Goal: Information Seeking & Learning: Learn about a topic

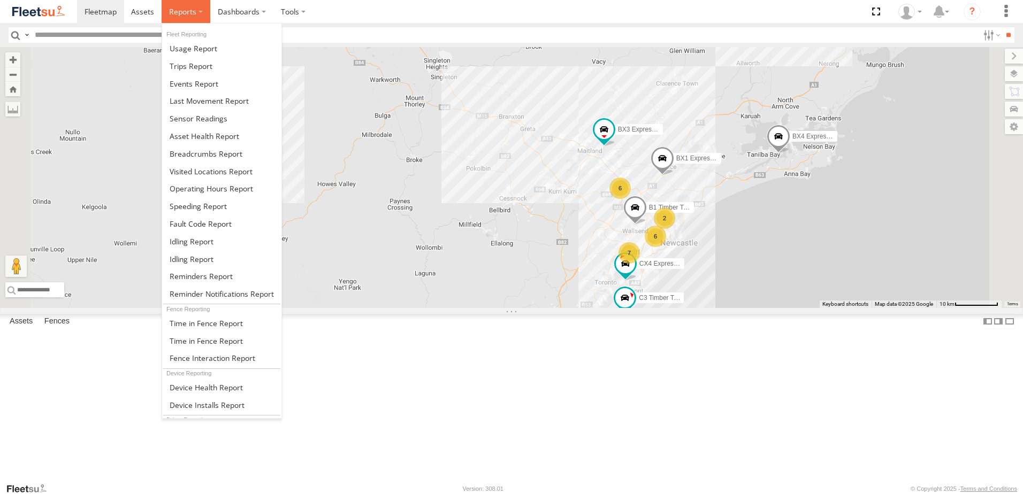
click at [180, 9] on span at bounding box center [182, 11] width 27 height 10
click at [196, 154] on span at bounding box center [206, 154] width 73 height 10
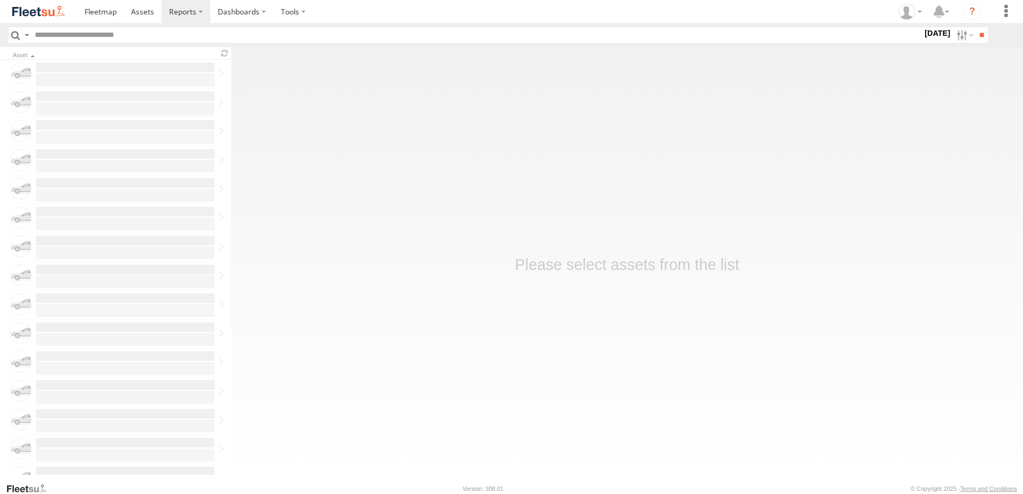
click at [923, 34] on label "19 Sep 25" at bounding box center [938, 33] width 30 height 12
click at [0, 0] on label at bounding box center [0, 0] width 0 height 0
click at [0, 0] on span "NHS_Beresfield" at bounding box center [0, 0] width 0 height 0
click at [0, 0] on span "NHS_Cardiff" at bounding box center [0, 0] width 0 height 0
click at [0, 0] on span "NHS_Lambton" at bounding box center [0, 0] width 0 height 0
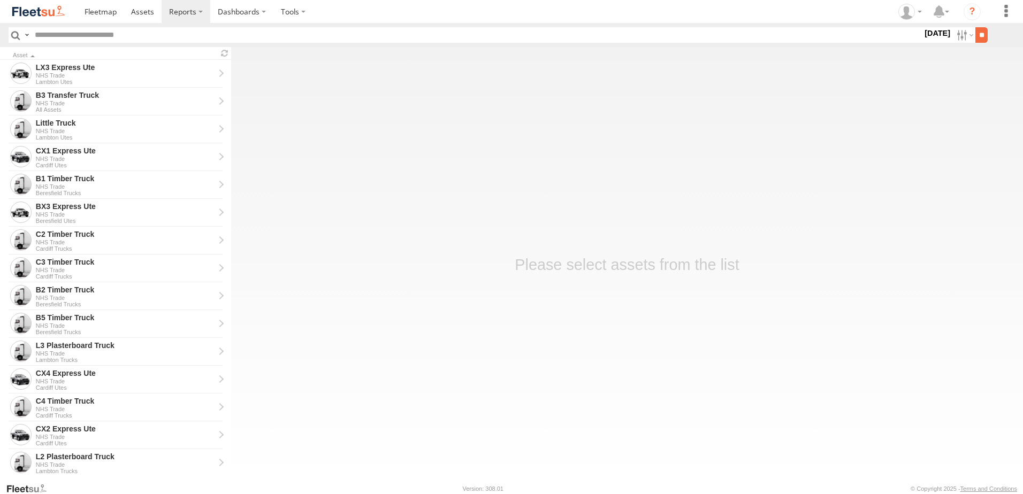
click at [980, 28] on input "**" at bounding box center [981, 35] width 12 height 16
click at [53, 373] on div "BX1 Express Ute" at bounding box center [125, 374] width 179 height 10
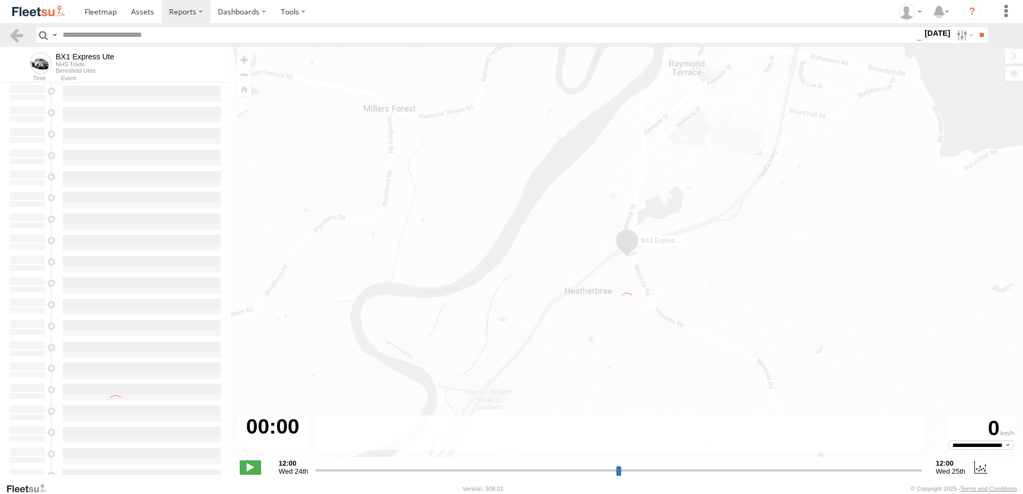
type input "**********"
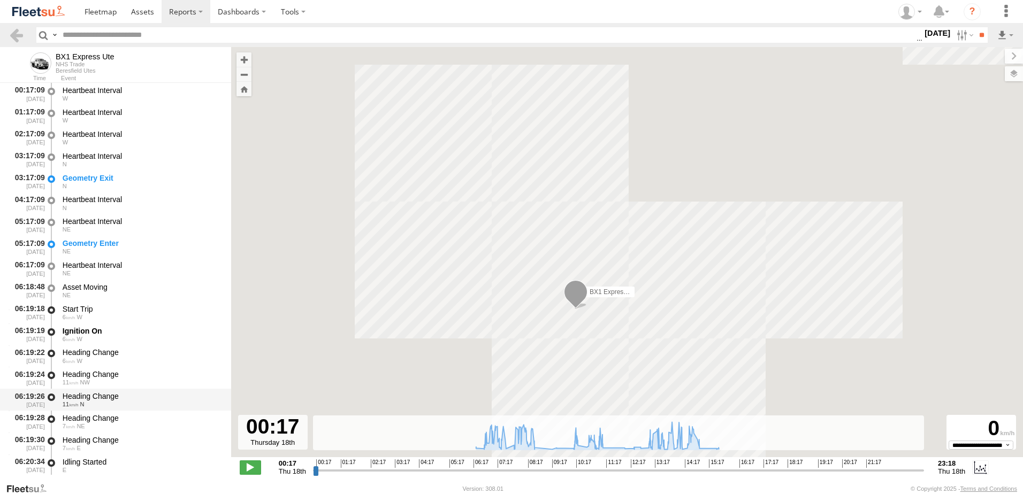
scroll to position [214, 0]
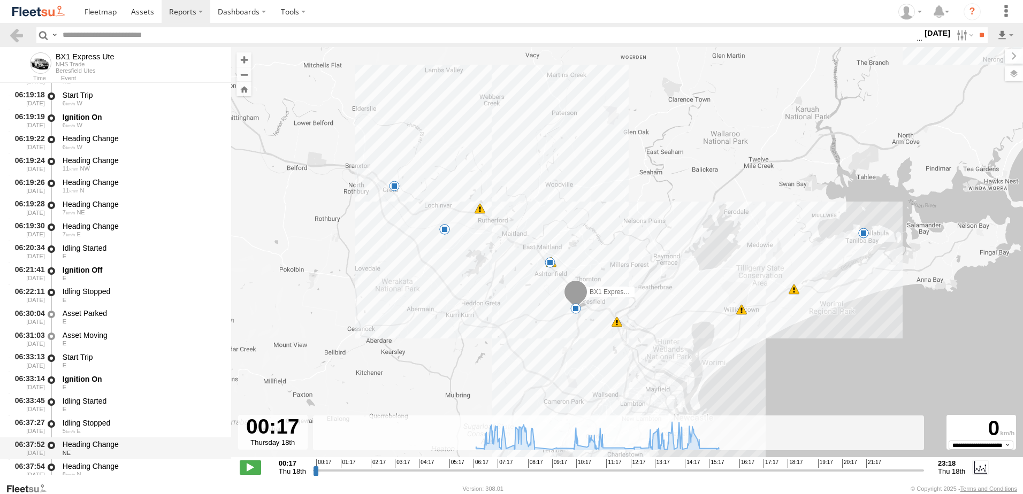
click at [82, 440] on div "Heading Change" at bounding box center [142, 445] width 158 height 10
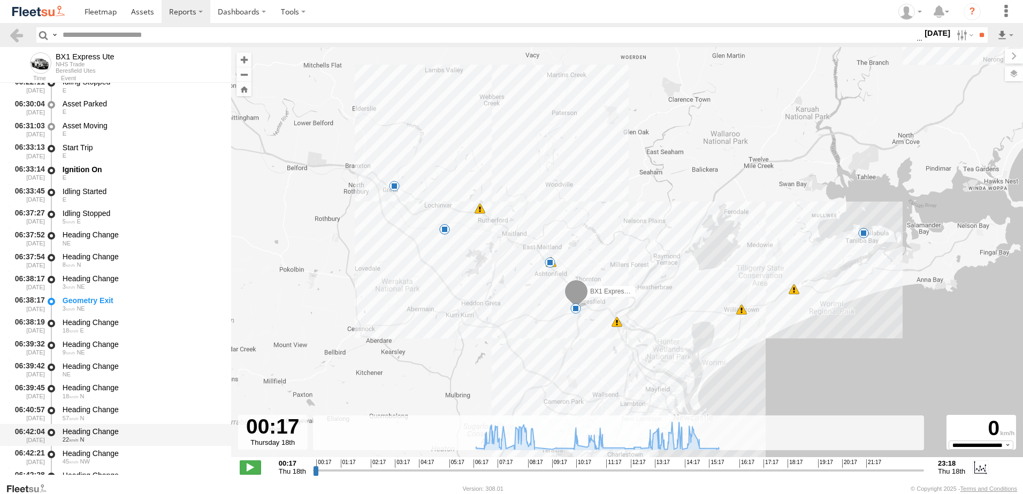
scroll to position [428, 0]
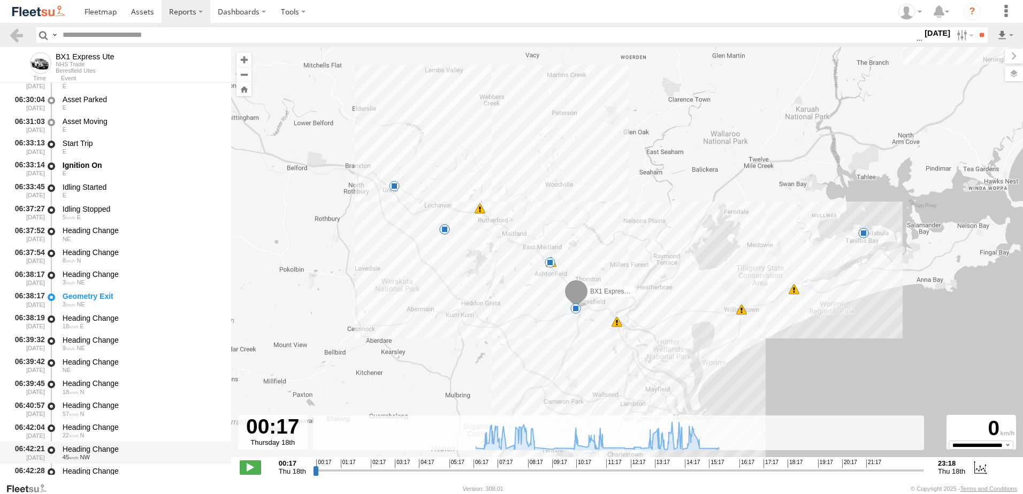
click at [92, 447] on div "Heading Change" at bounding box center [142, 450] width 158 height 10
click at [20, 34] on link at bounding box center [17, 35] width 16 height 16
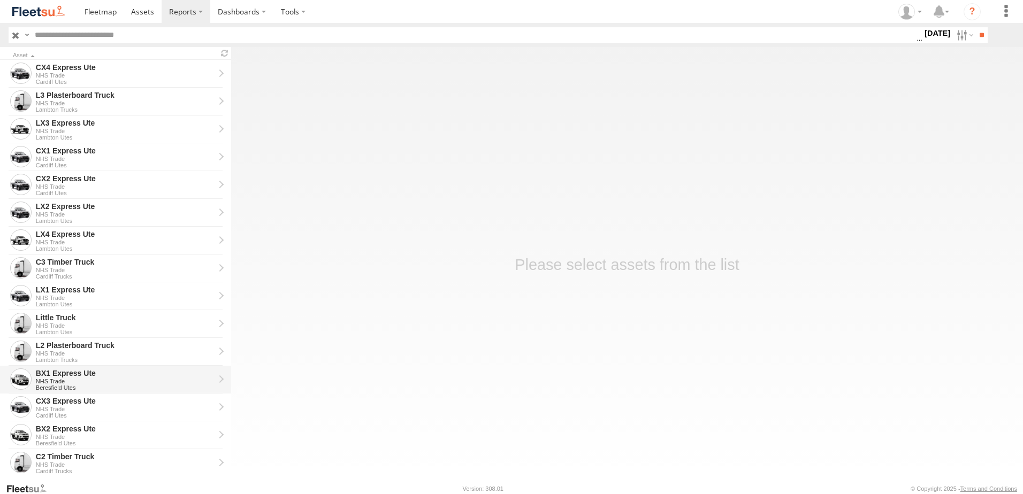
scroll to position [107, 0]
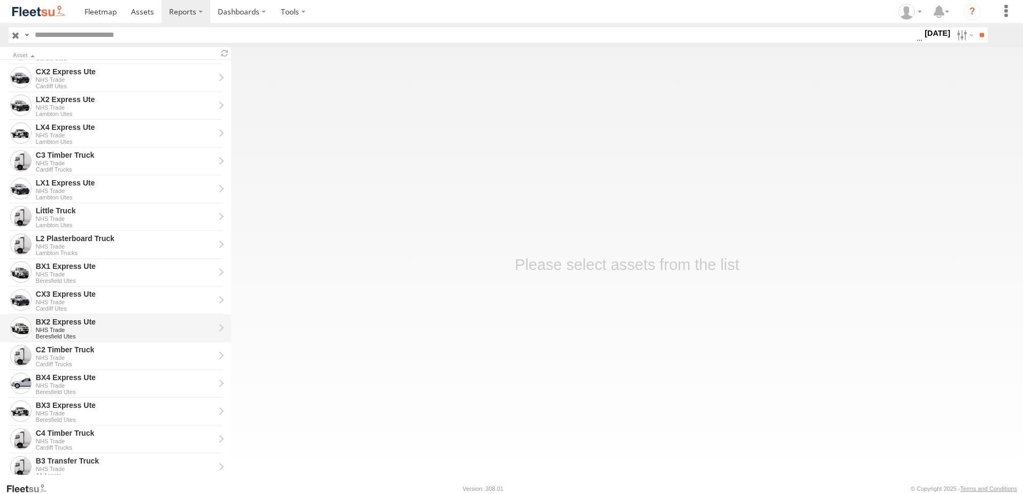
click at [58, 325] on div "BX2 Express Ute" at bounding box center [125, 322] width 179 height 10
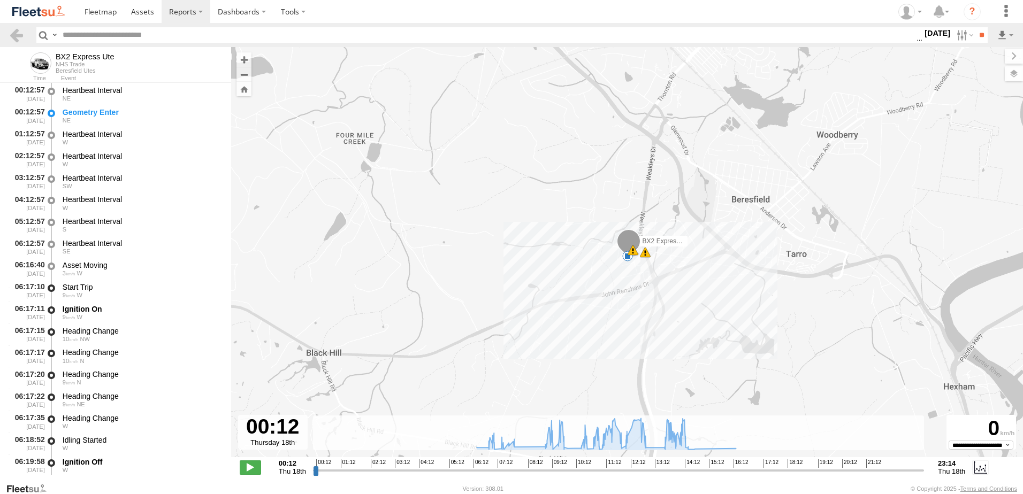
type input "**********"
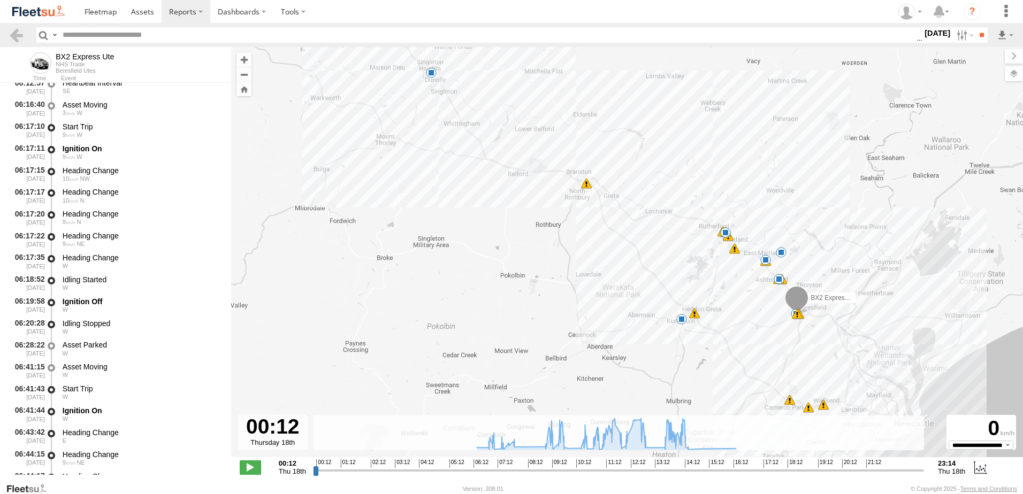
scroll to position [321, 0]
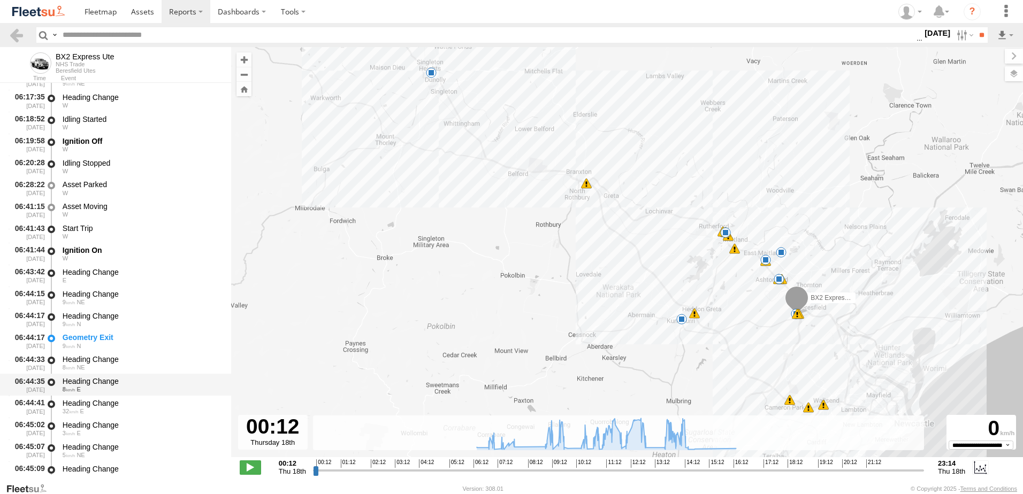
click at [94, 380] on div "Heading Change" at bounding box center [142, 382] width 158 height 10
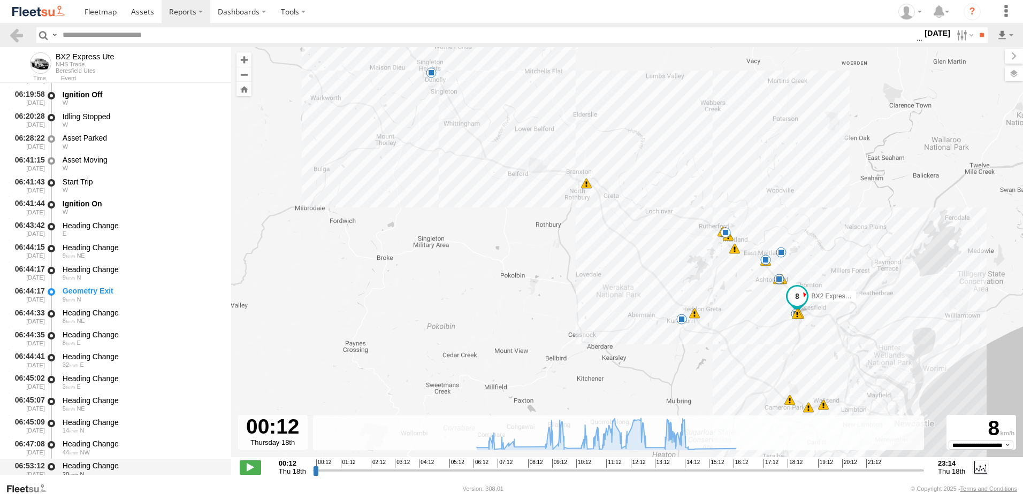
scroll to position [428, 0]
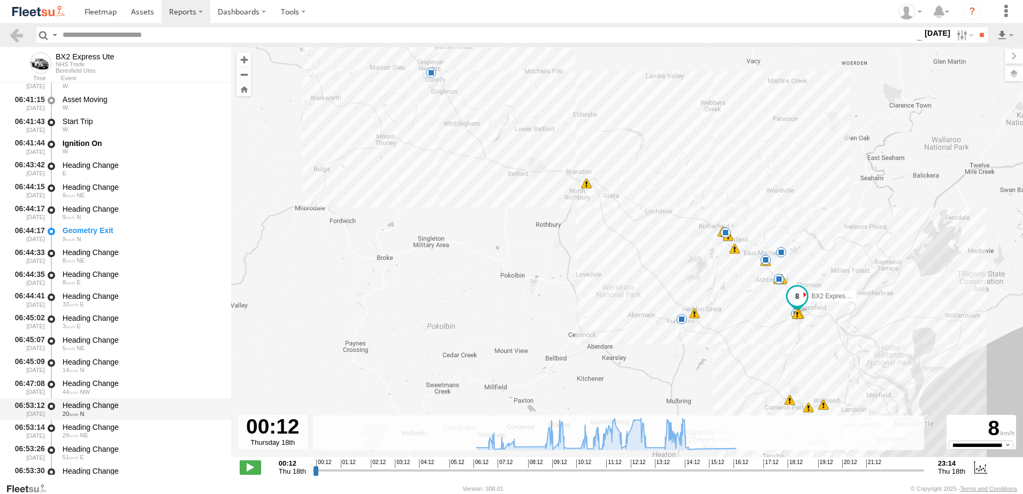
click at [90, 407] on div "Heading Change" at bounding box center [142, 406] width 158 height 10
click at [18, 36] on link at bounding box center [17, 35] width 16 height 16
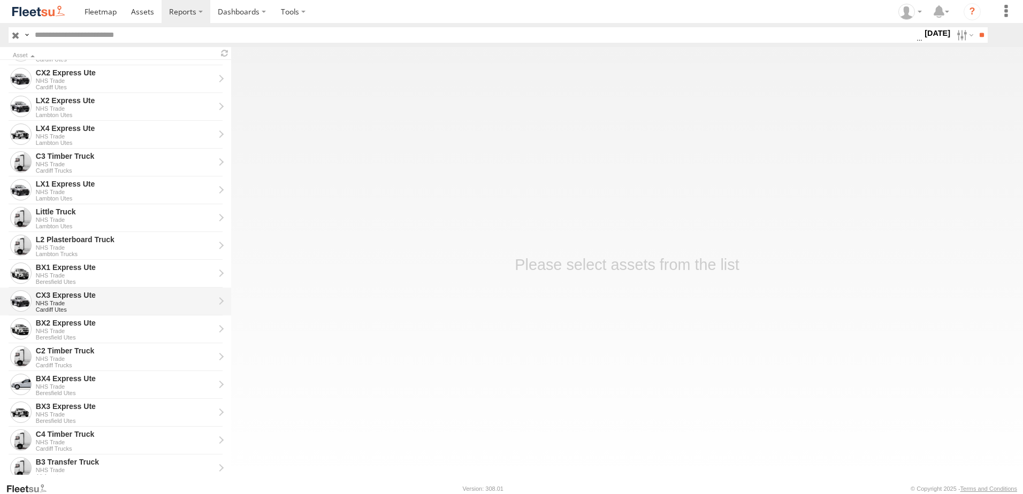
scroll to position [107, 0]
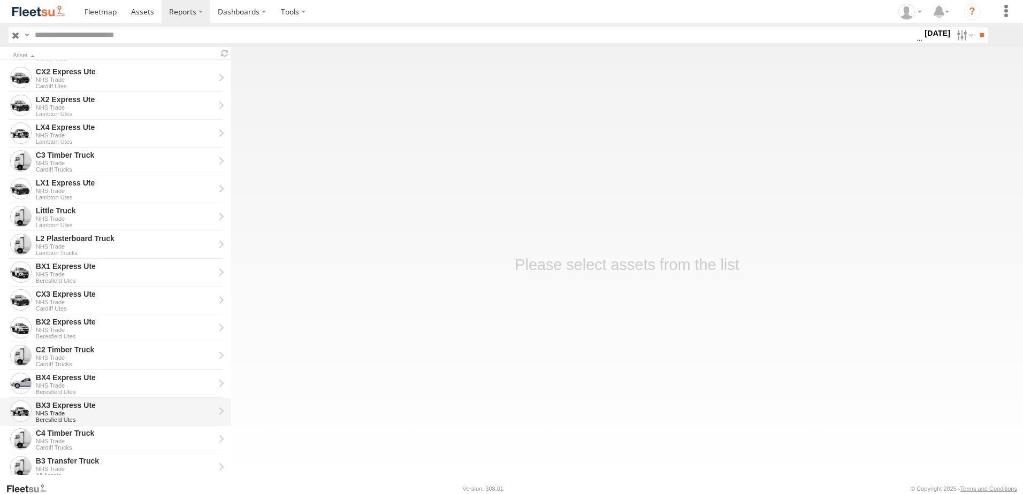
click at [46, 407] on div "BX3 Express Ute" at bounding box center [125, 406] width 179 height 10
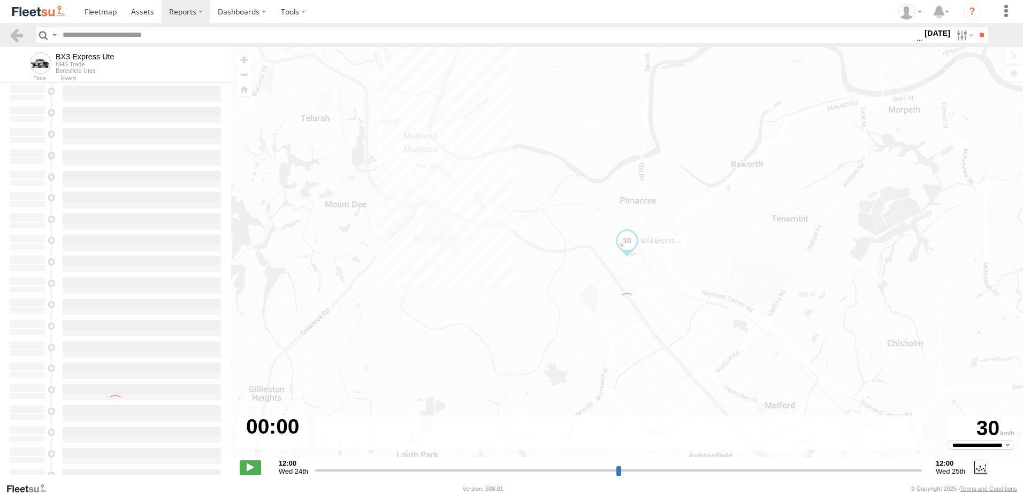
type input "**********"
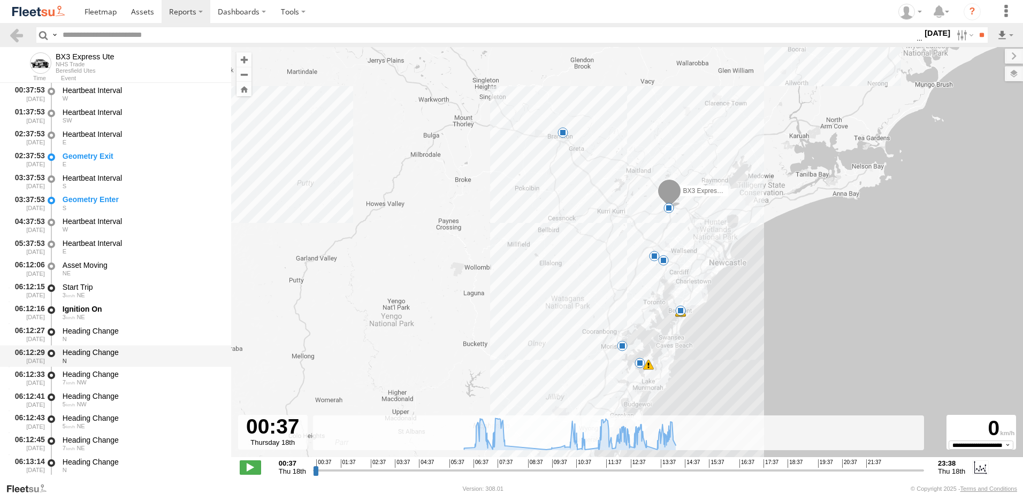
scroll to position [214, 0]
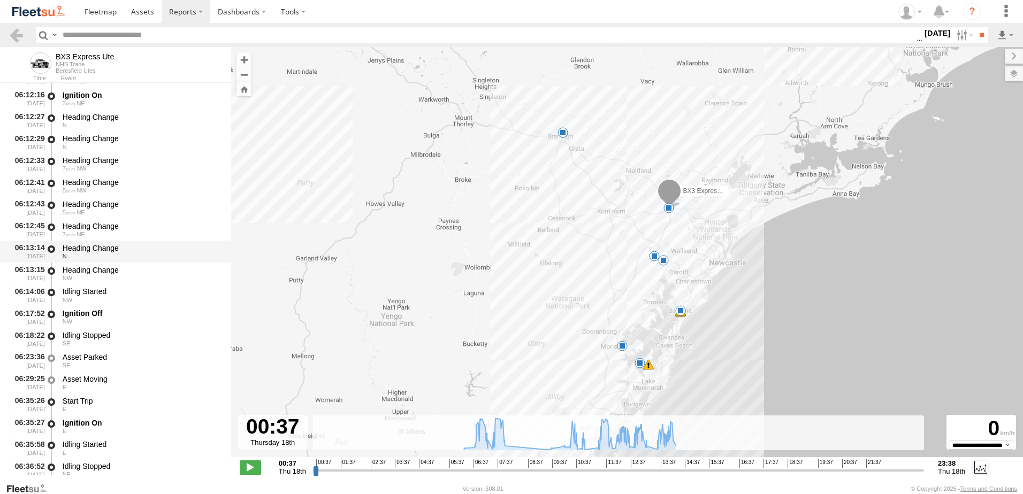
click at [87, 246] on div "Heading Change" at bounding box center [142, 248] width 158 height 10
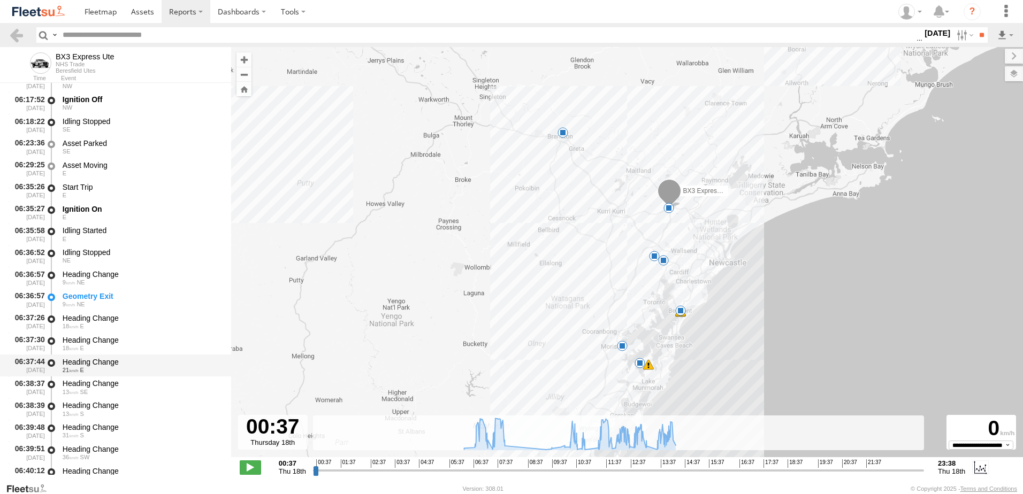
click at [79, 363] on div "Heading Change" at bounding box center [142, 362] width 158 height 10
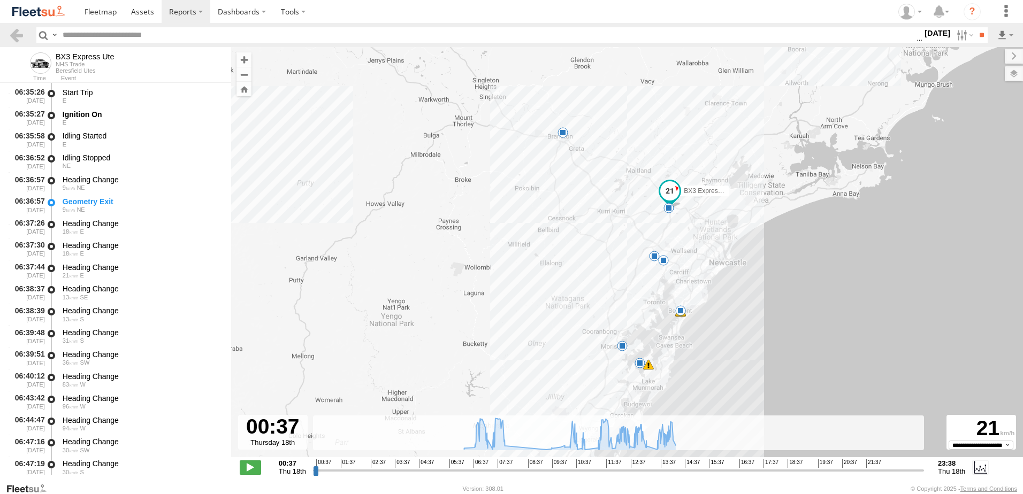
scroll to position [642, 0]
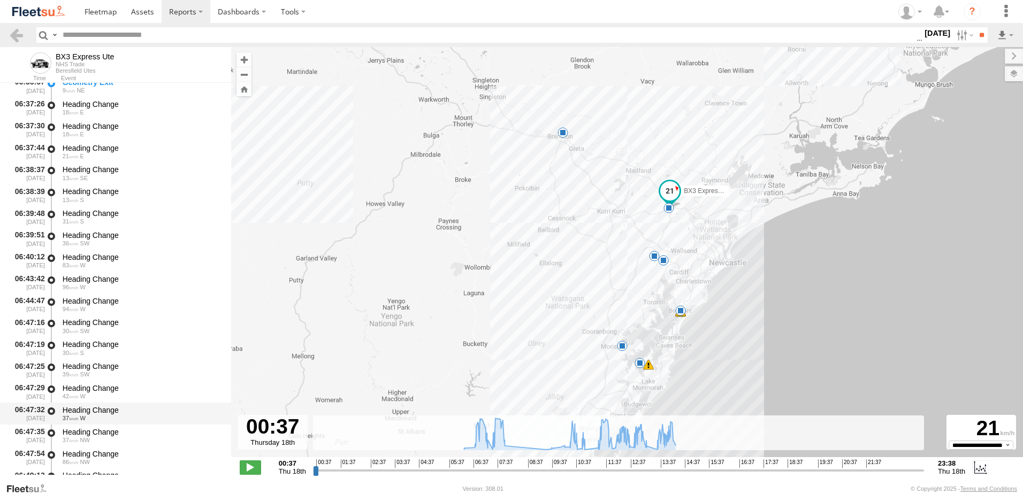
click at [82, 412] on div "Heading Change" at bounding box center [142, 411] width 158 height 10
click at [85, 406] on div "Heading Change" at bounding box center [142, 411] width 158 height 10
click at [18, 34] on link at bounding box center [17, 35] width 16 height 16
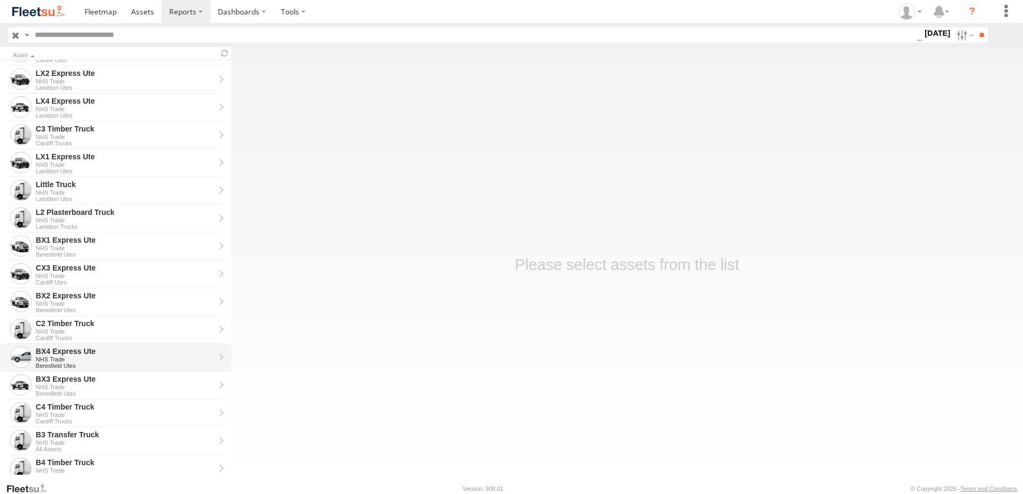
scroll to position [214, 0]
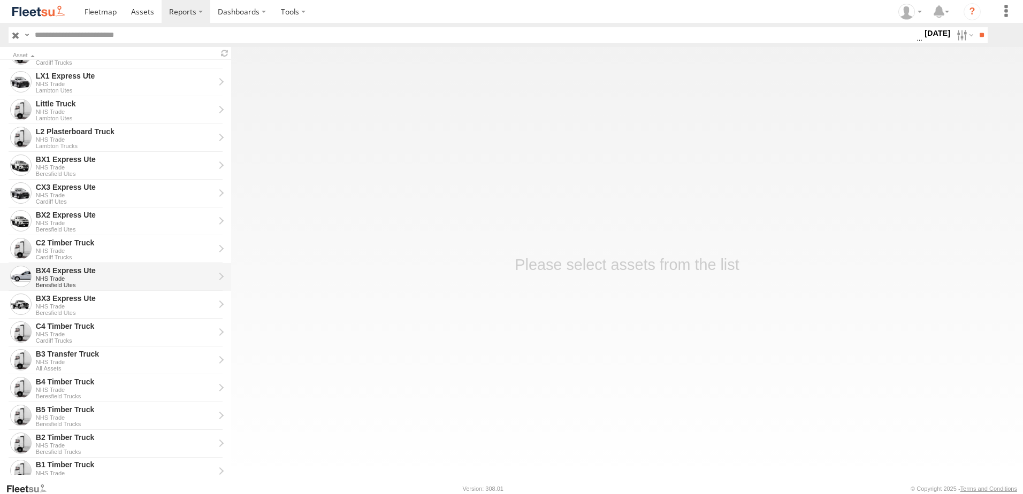
click at [52, 275] on div "BX4 Express Ute" at bounding box center [125, 271] width 179 height 10
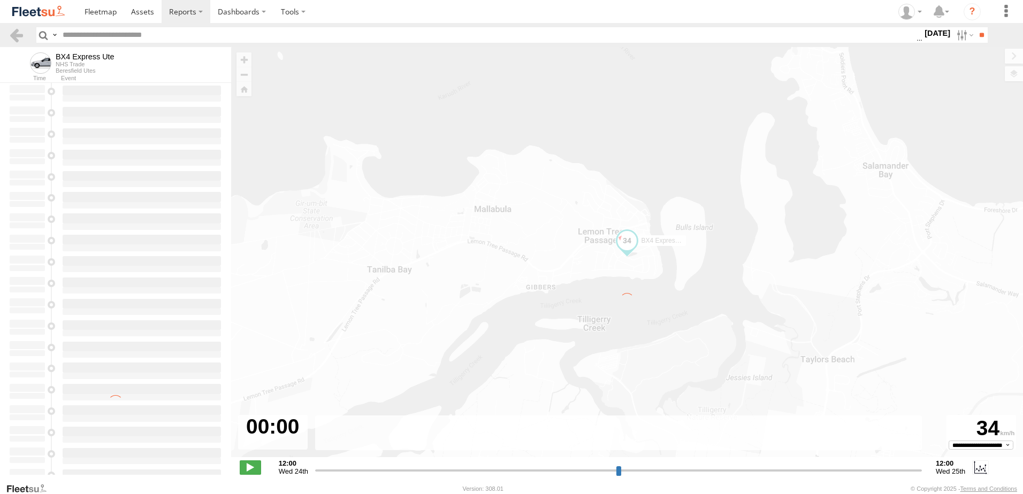
type input "**********"
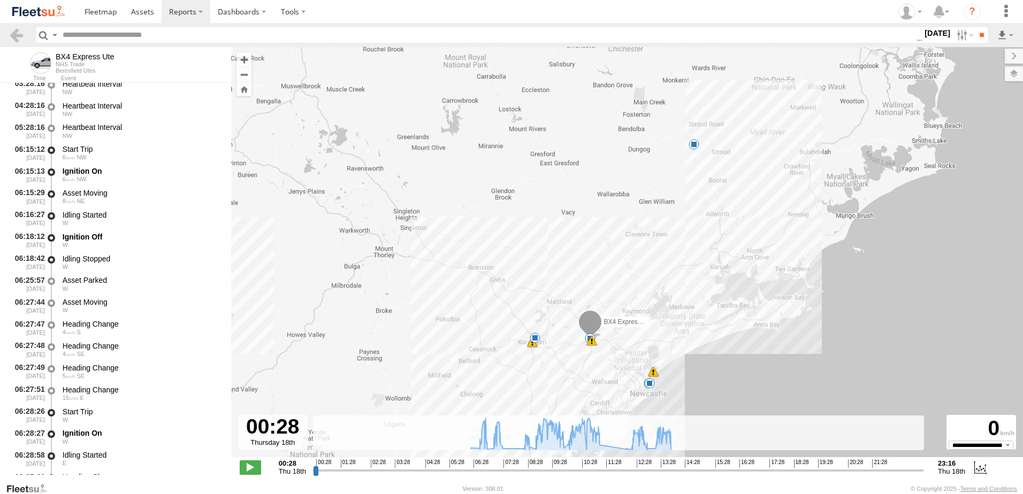
scroll to position [214, 0]
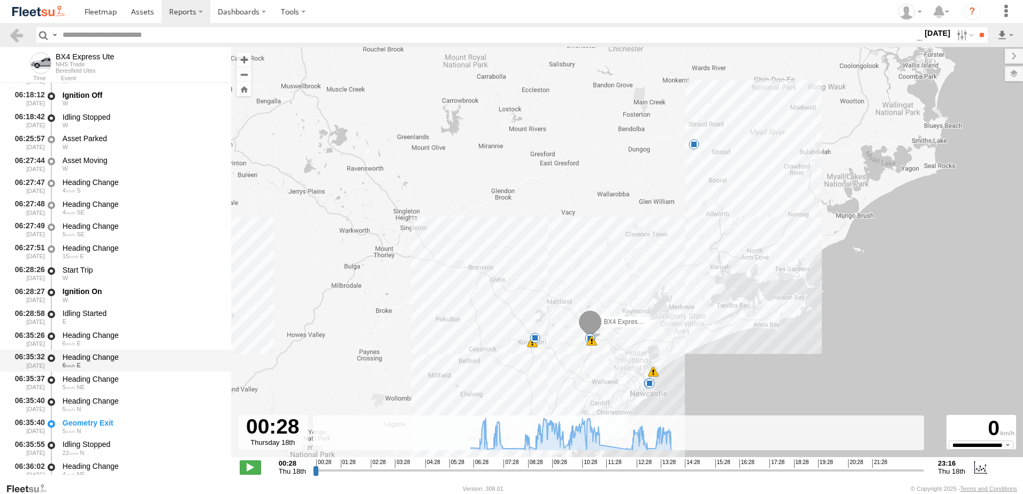
click at [89, 355] on div "Heading Change" at bounding box center [142, 358] width 158 height 10
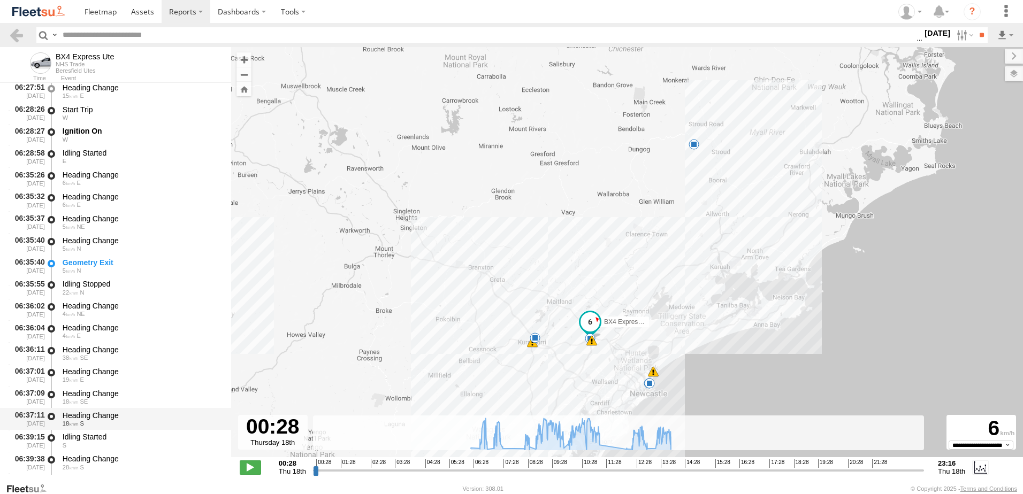
click at [91, 414] on div "Heading Change" at bounding box center [142, 416] width 158 height 10
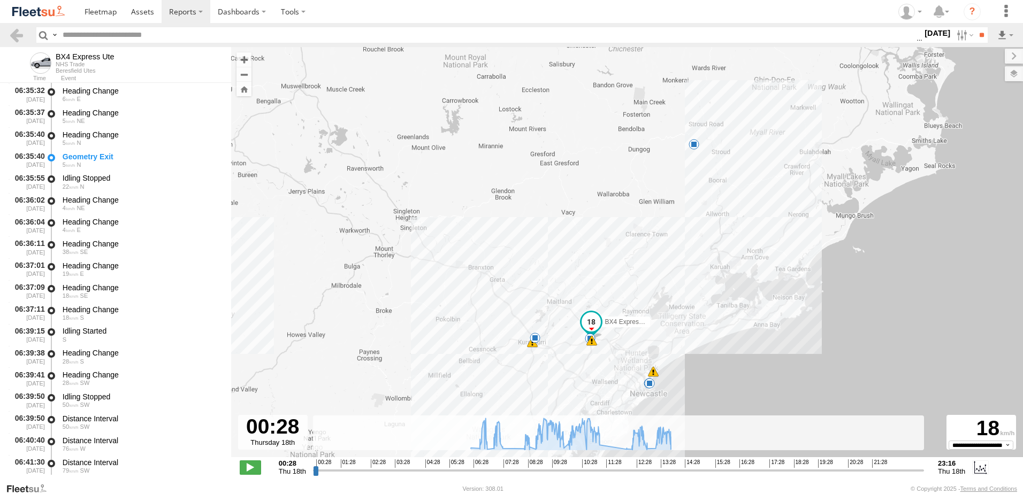
scroll to position [589, 0]
click at [80, 400] on div "Distance Interval" at bounding box center [142, 398] width 158 height 10
click at [14, 32] on link at bounding box center [17, 35] width 16 height 16
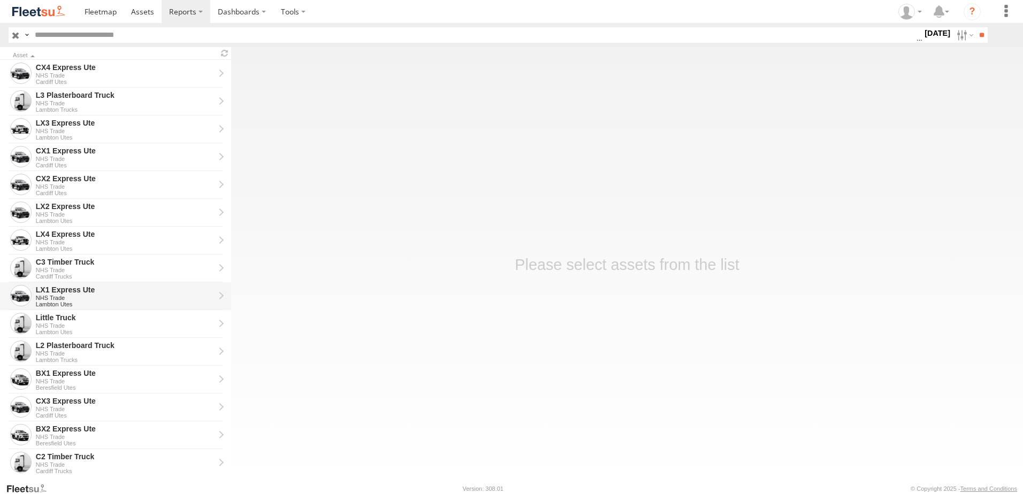
scroll to position [214, 0]
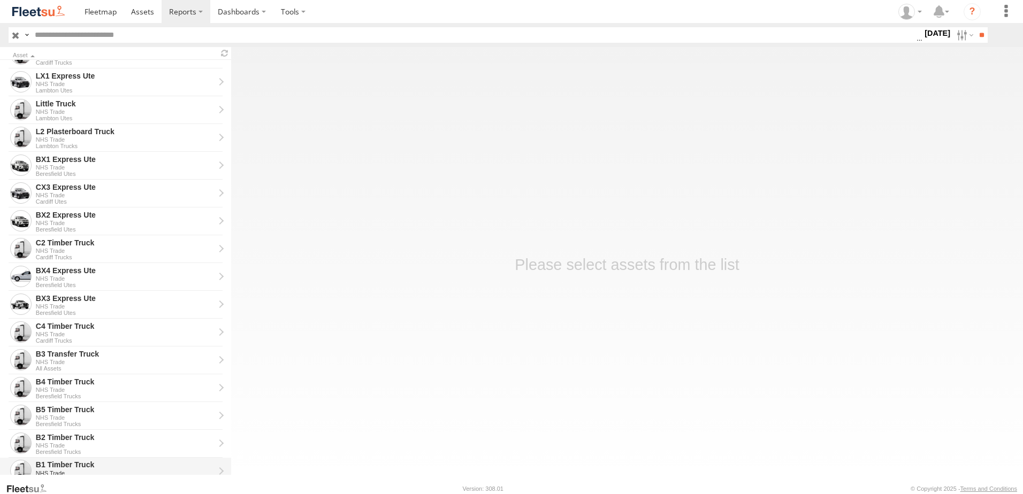
click at [52, 462] on div "B1 Timber Truck" at bounding box center [125, 465] width 179 height 10
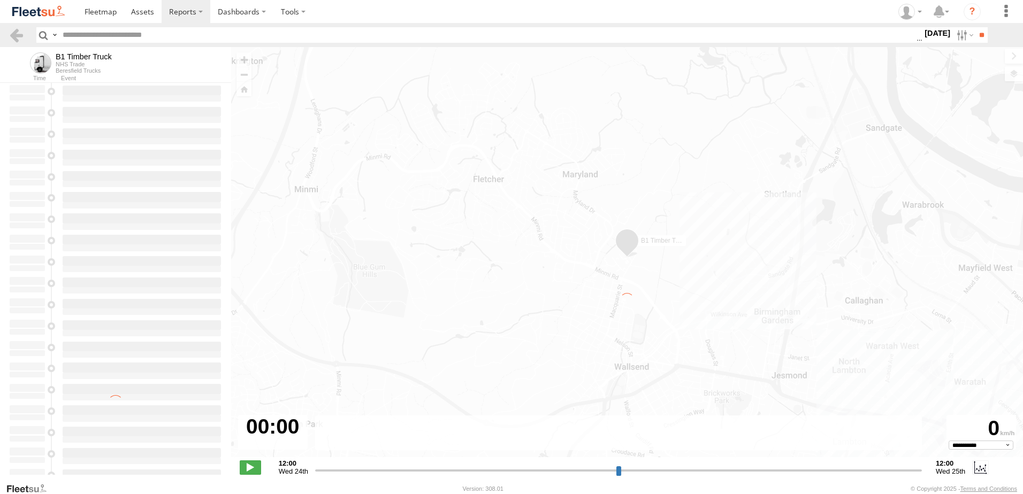
type input "**********"
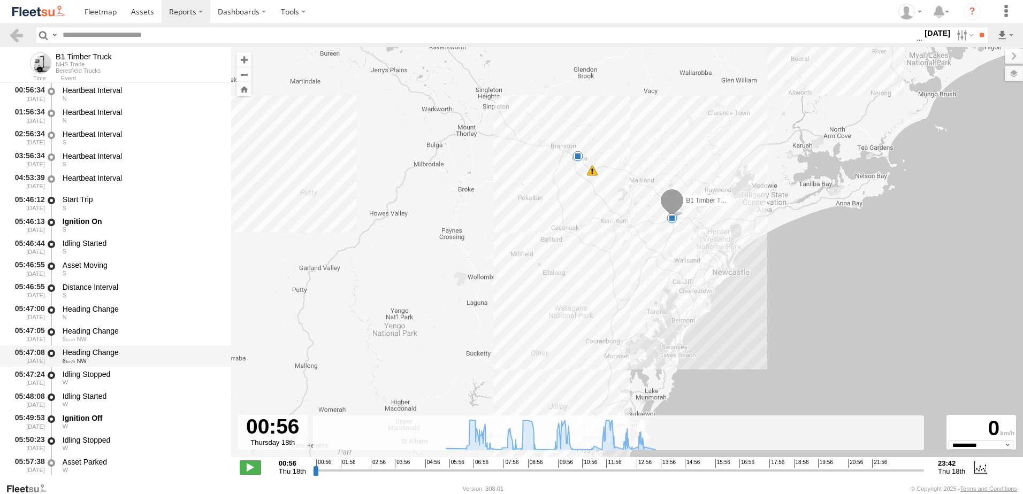
scroll to position [161, 0]
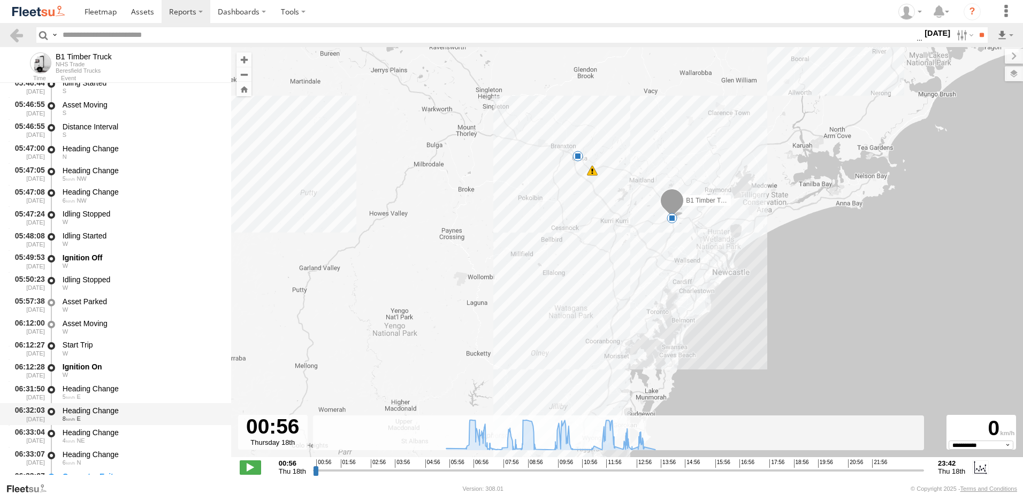
click at [83, 411] on div "Heading Change" at bounding box center [142, 411] width 158 height 10
click at [74, 430] on div "Heading Change" at bounding box center [142, 433] width 158 height 10
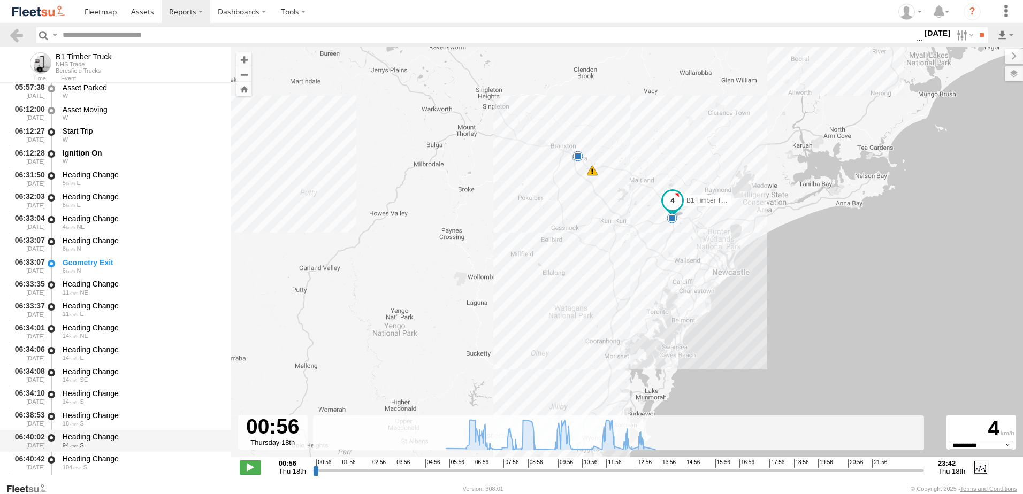
click at [74, 434] on div "Heading Change" at bounding box center [142, 437] width 158 height 10
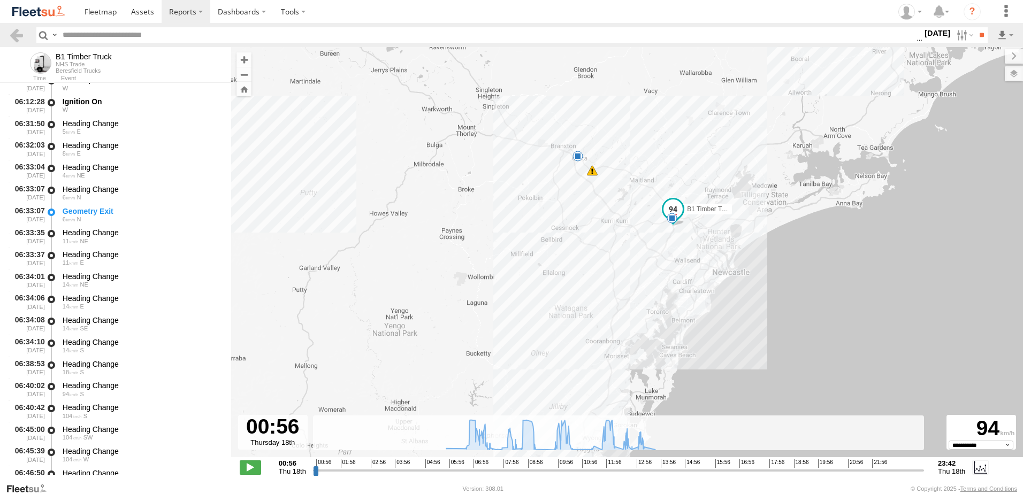
scroll to position [535, 0]
click at [78, 387] on div "Heading Change" at bounding box center [142, 387] width 158 height 10
click at [12, 34] on link at bounding box center [17, 35] width 16 height 16
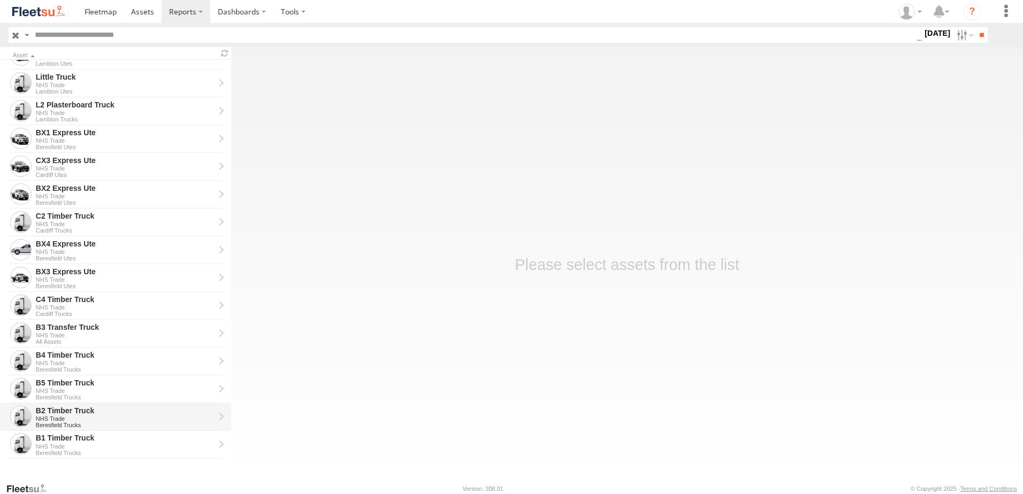
scroll to position [241, 0]
click at [63, 407] on div "B2 Timber Truck" at bounding box center [125, 411] width 179 height 10
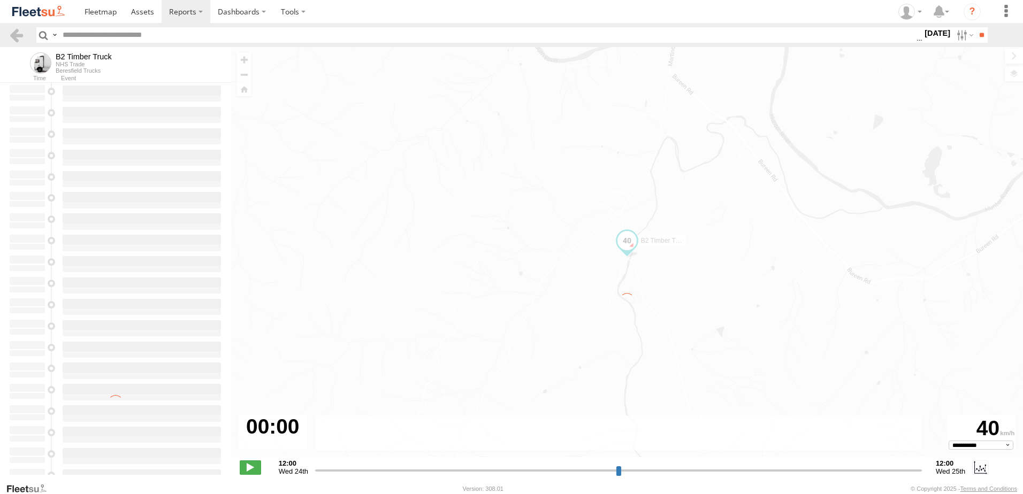
type input "**********"
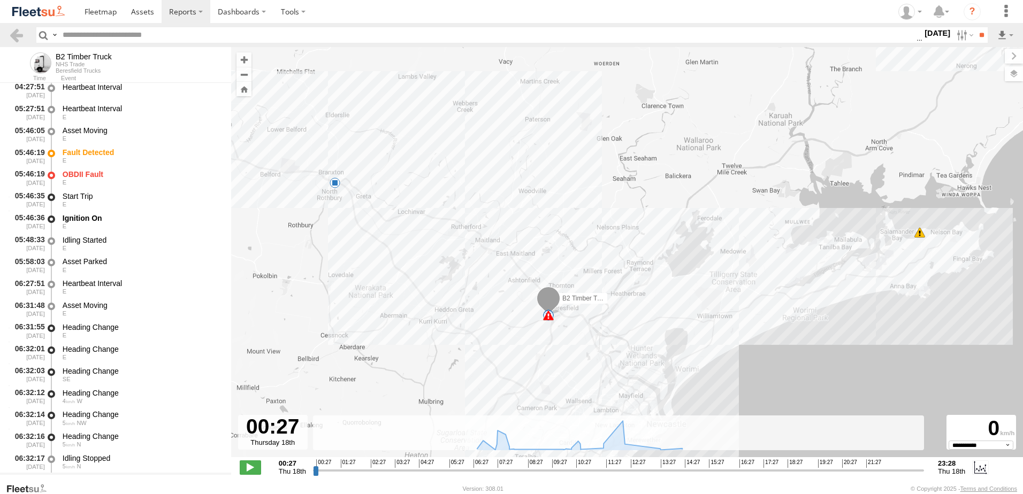
scroll to position [161, 0]
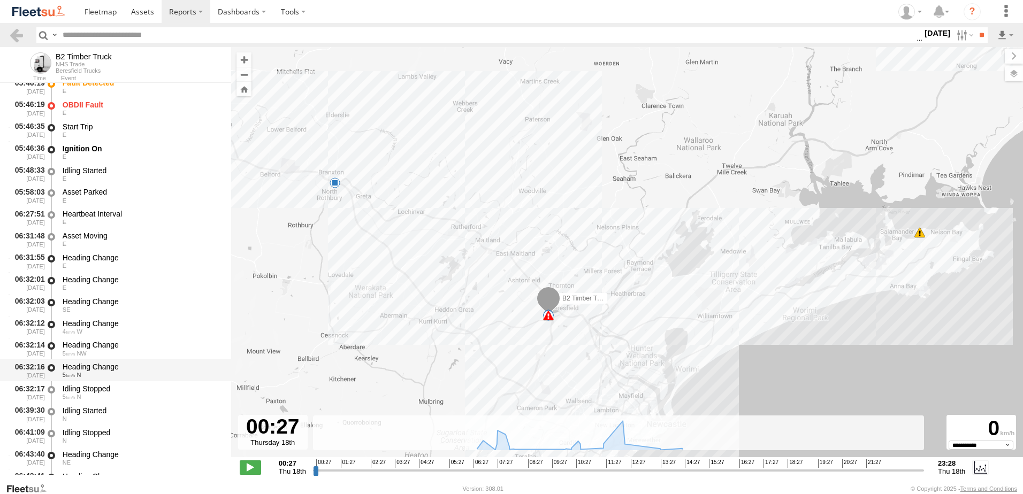
click at [97, 368] on div "Heading Change" at bounding box center [142, 367] width 158 height 10
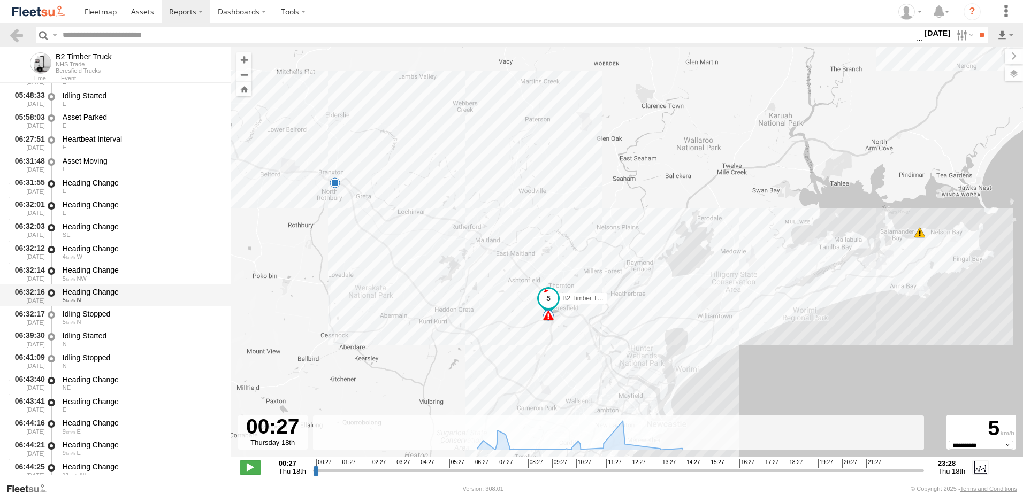
scroll to position [321, 0]
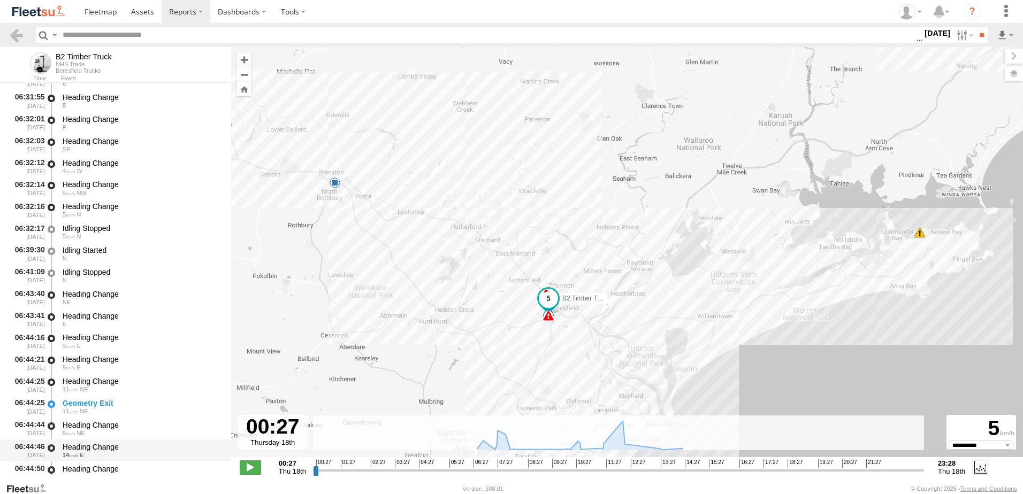
click at [87, 446] on div "Heading Change" at bounding box center [142, 448] width 158 height 10
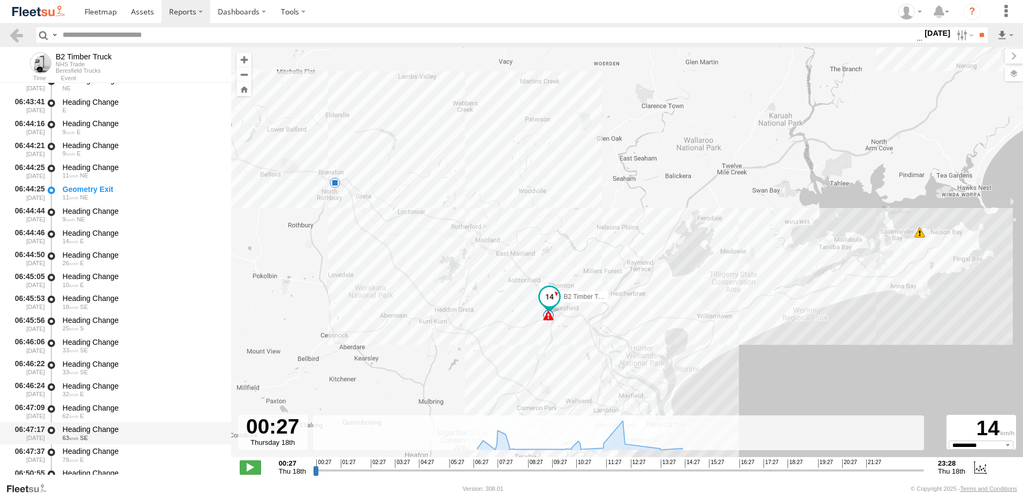
click at [98, 444] on div "06:47:17 18/09/2025 Heading Change 63 SE" at bounding box center [115, 434] width 231 height 22
click at [20, 33] on link at bounding box center [17, 35] width 16 height 16
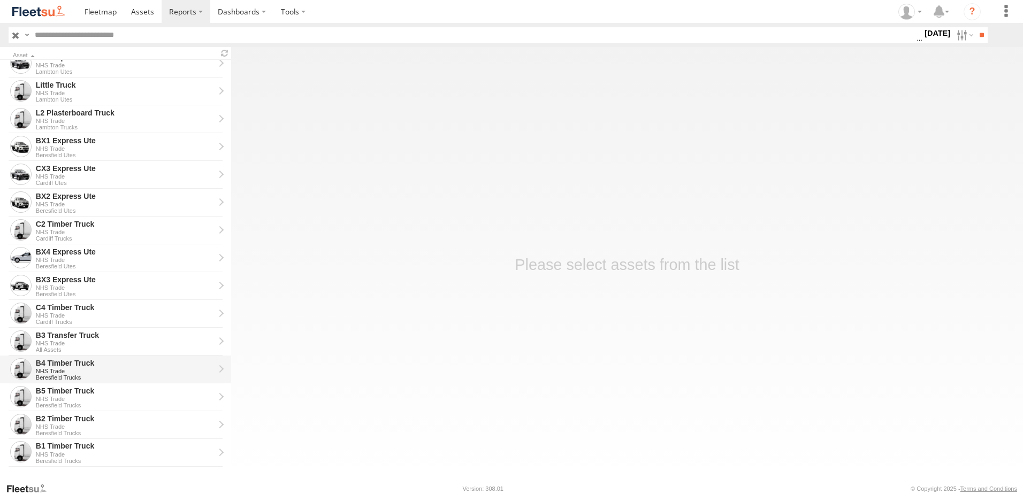
scroll to position [241, 0]
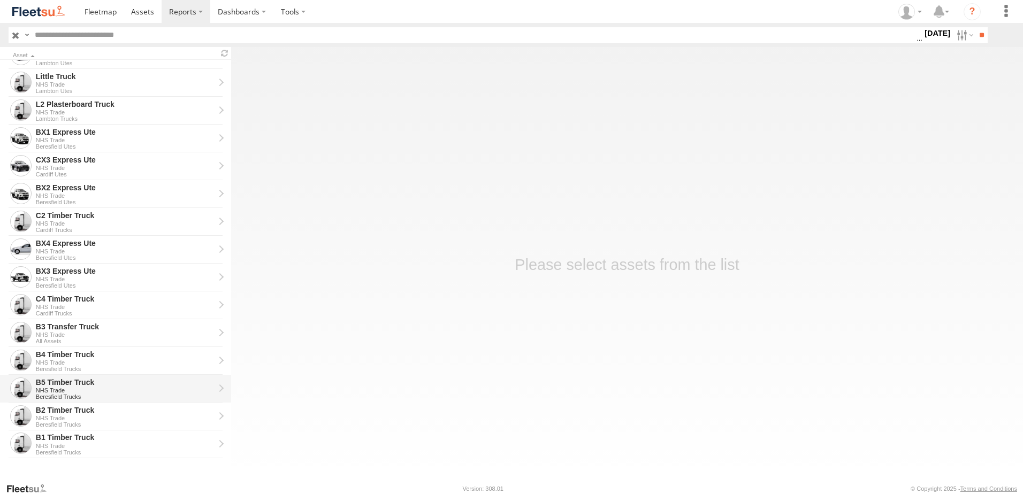
click at [54, 382] on div "B5 Timber Truck" at bounding box center [125, 383] width 179 height 10
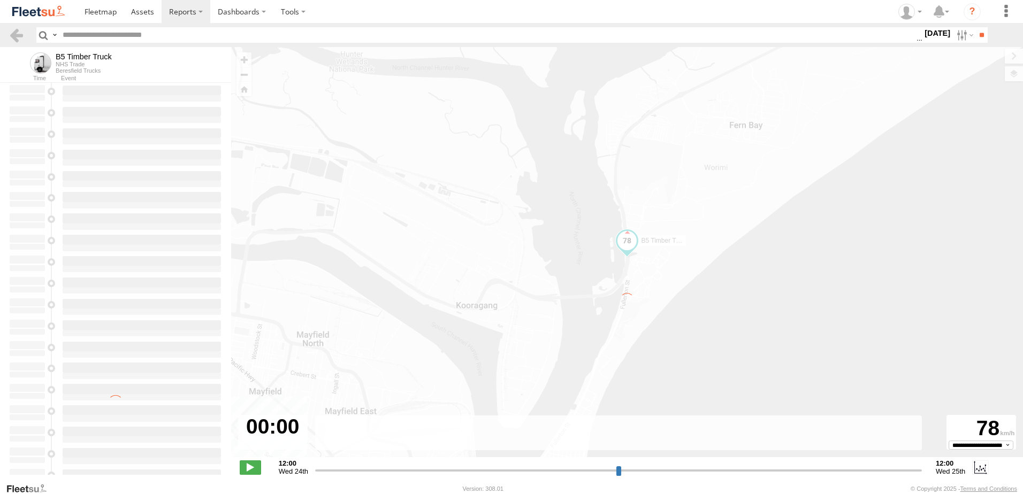
type input "**********"
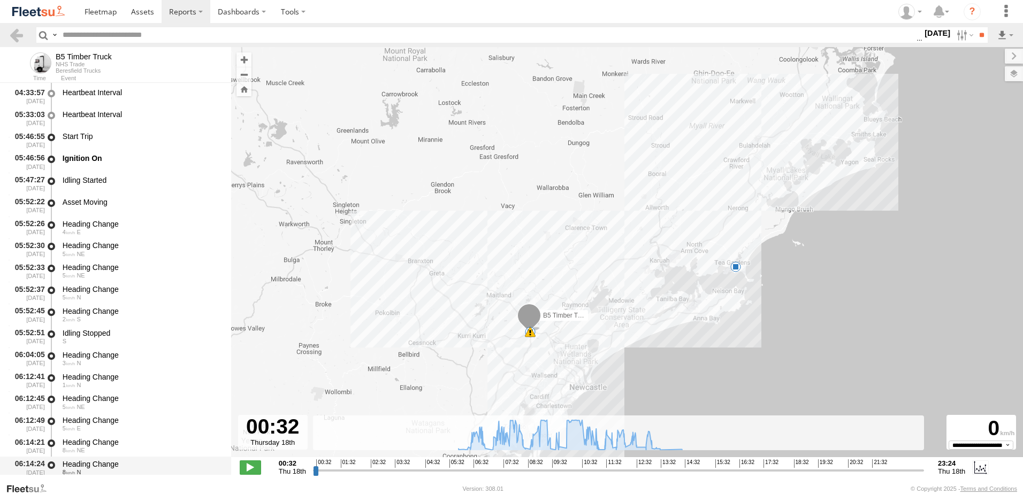
scroll to position [214, 0]
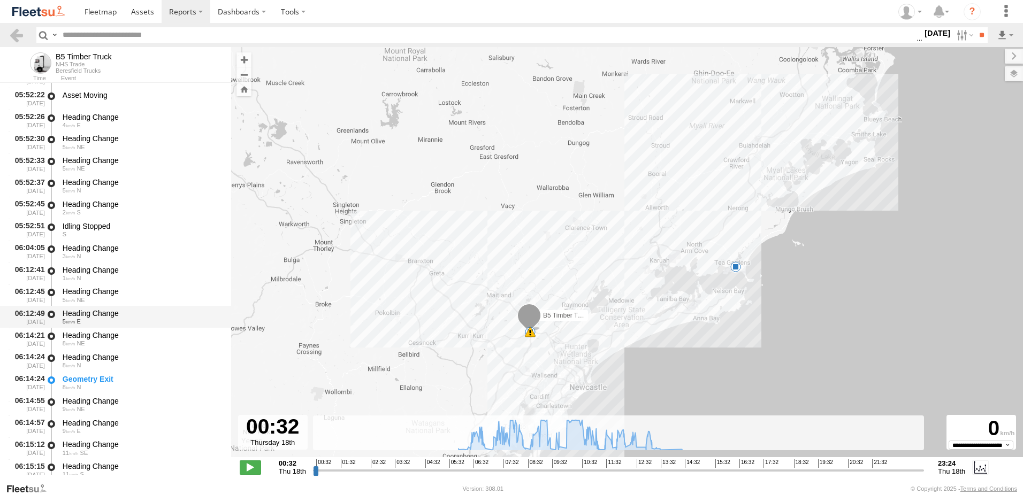
click at [92, 312] on div "Heading Change" at bounding box center [142, 314] width 158 height 10
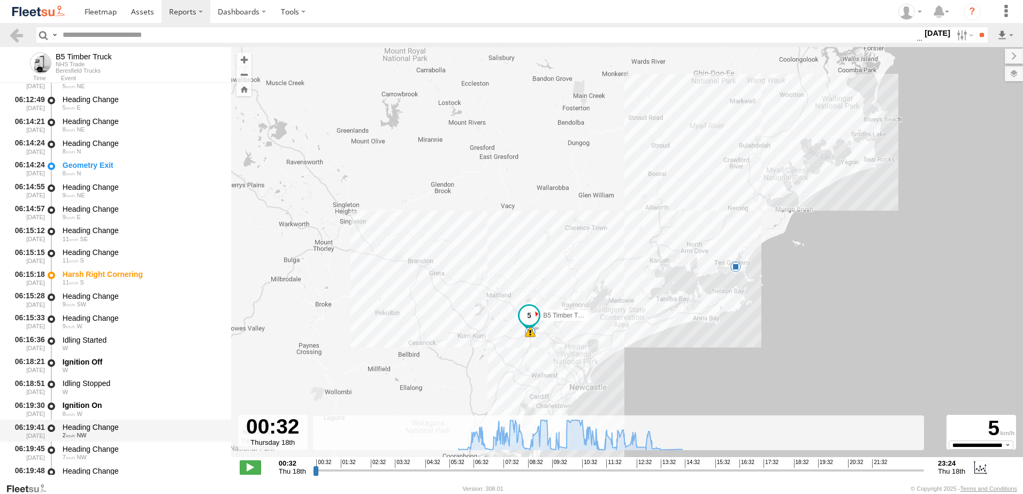
scroll to position [589, 0]
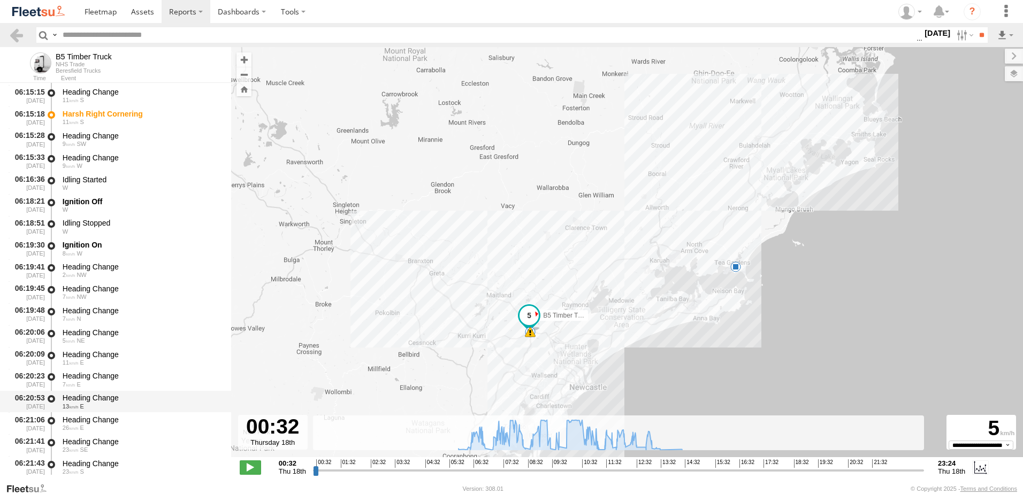
click at [95, 396] on div "Heading Change" at bounding box center [142, 398] width 158 height 10
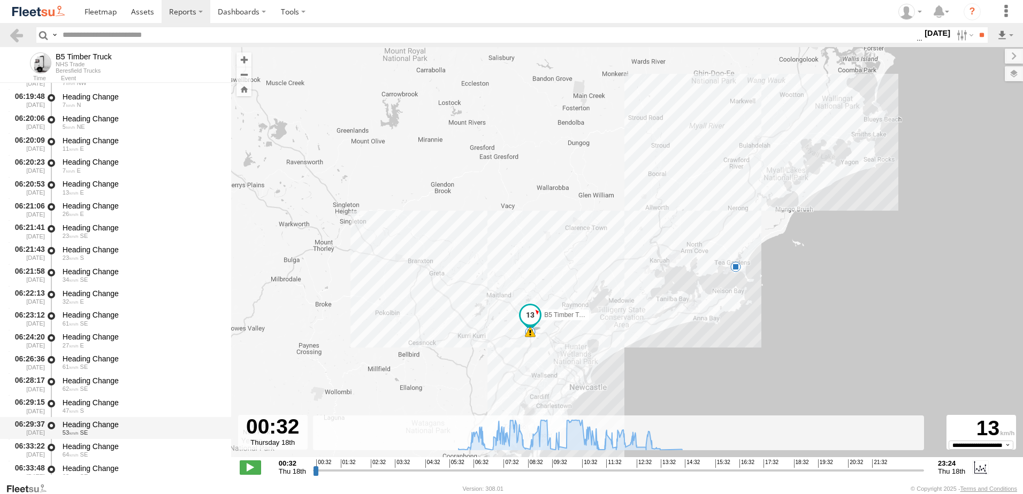
click at [85, 424] on div "Heading Change" at bounding box center [142, 425] width 158 height 10
click at [20, 35] on link at bounding box center [17, 35] width 16 height 16
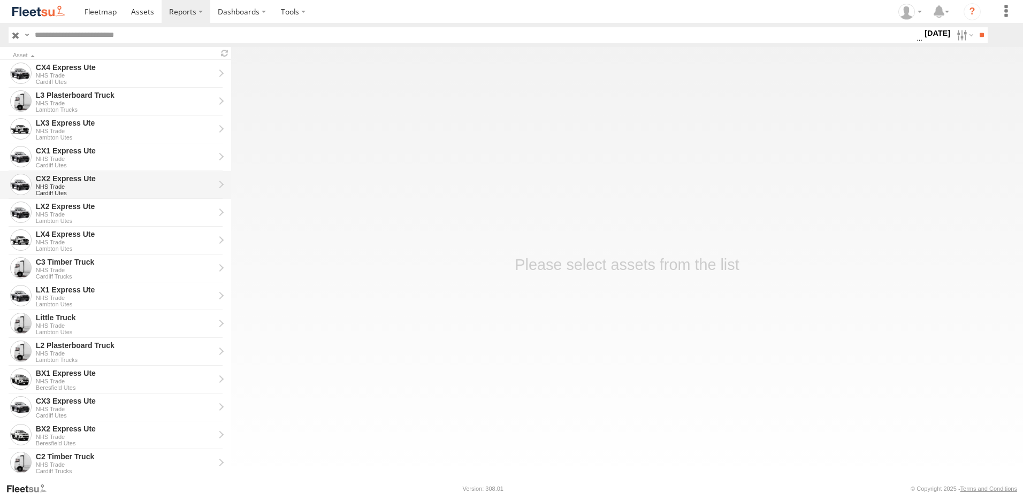
click at [56, 178] on div "CX2 Express Ute" at bounding box center [125, 179] width 179 height 10
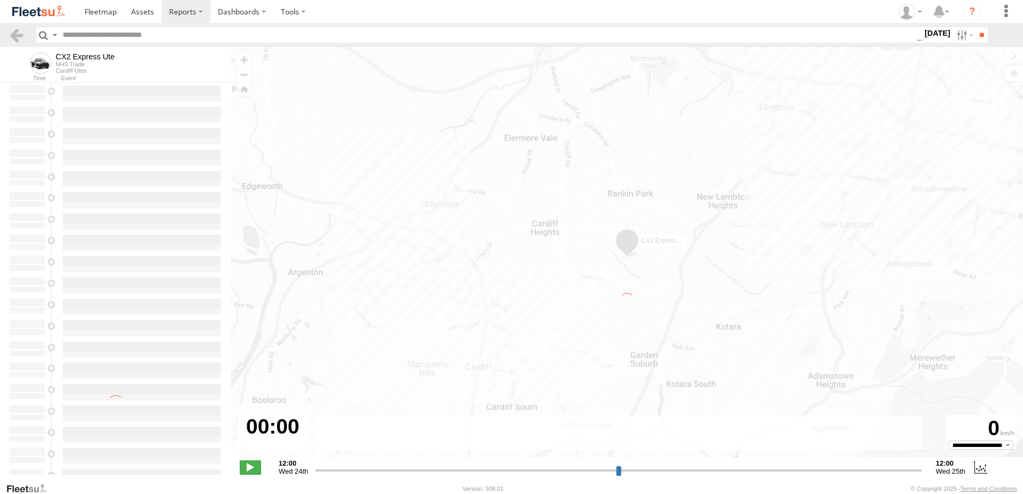
type input "**********"
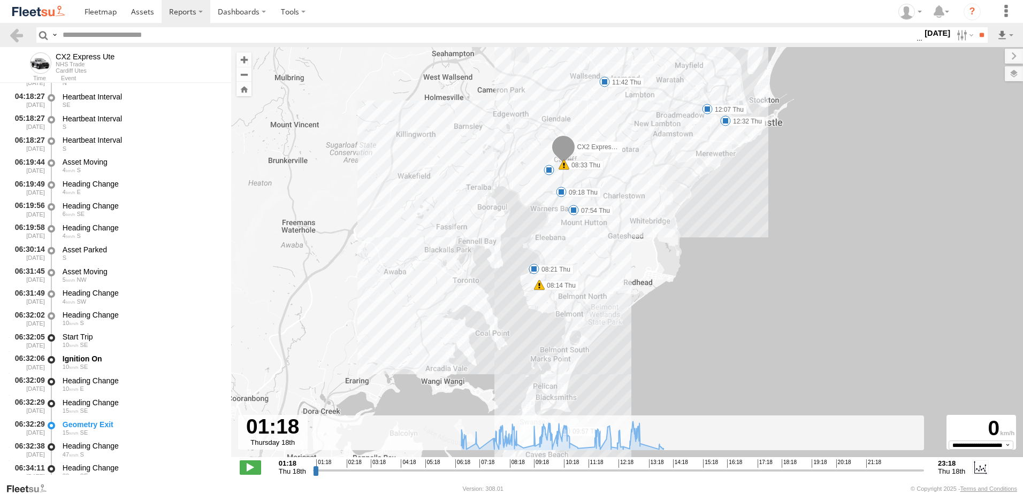
scroll to position [214, 0]
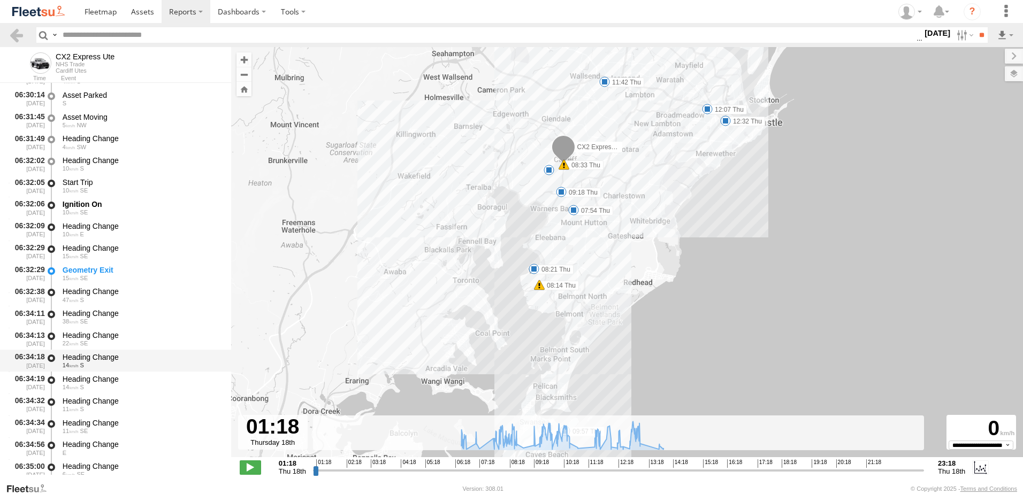
click at [97, 355] on div "Heading Change" at bounding box center [142, 358] width 158 height 10
click at [13, 30] on link at bounding box center [17, 35] width 16 height 16
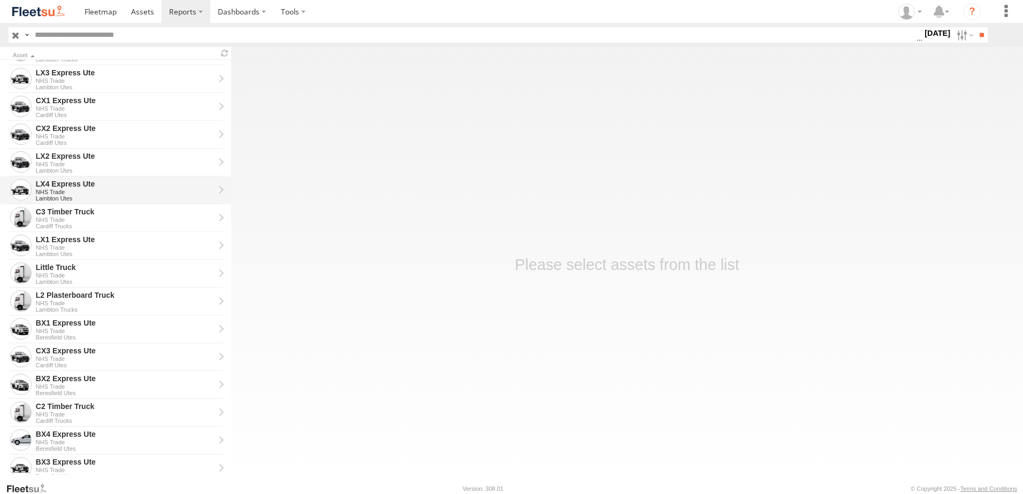
scroll to position [107, 0]
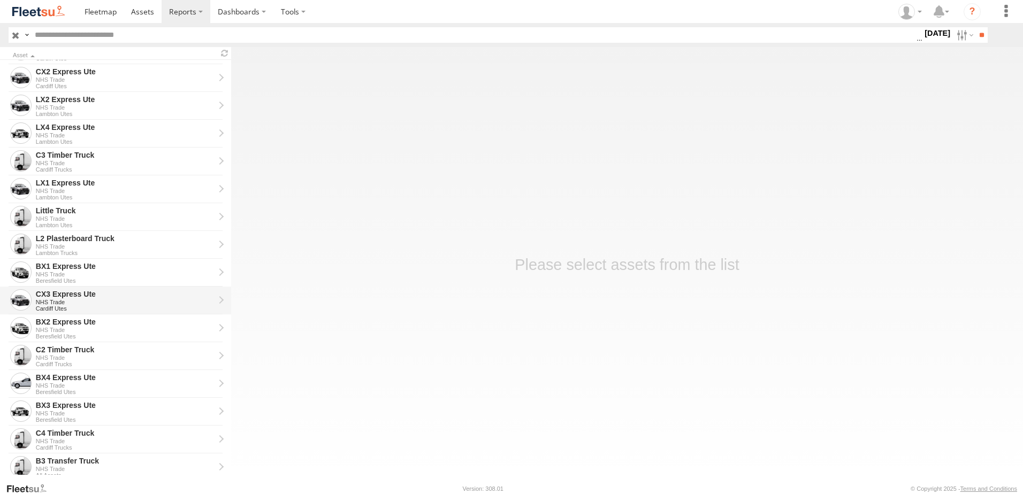
click at [56, 295] on div "CX3 Express Ute" at bounding box center [125, 294] width 179 height 10
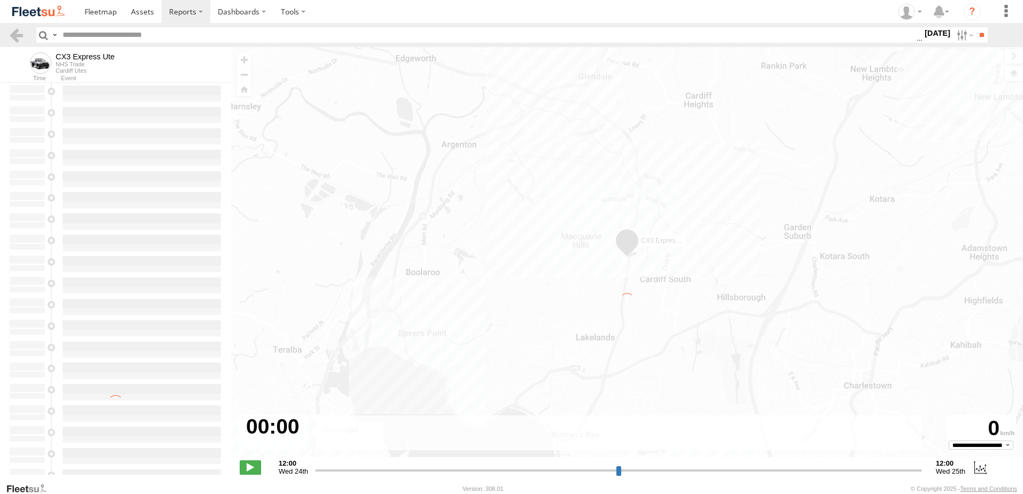
type input "**********"
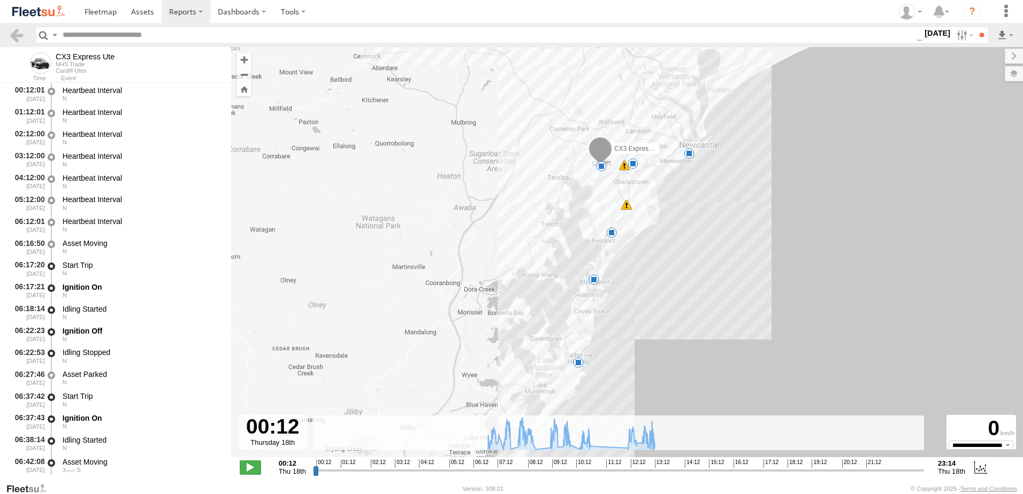
scroll to position [268, 0]
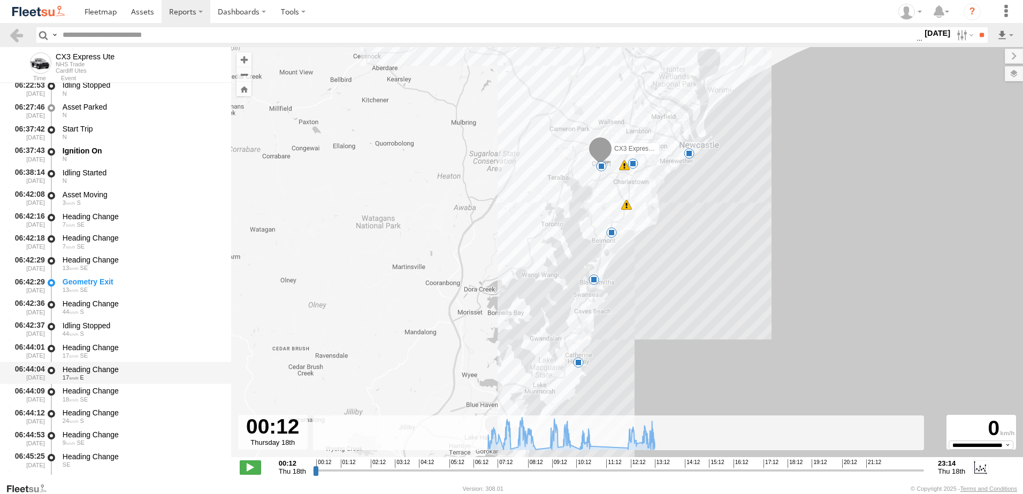
click at [103, 369] on div "Heading Change" at bounding box center [142, 370] width 158 height 10
click at [14, 32] on link at bounding box center [17, 35] width 16 height 16
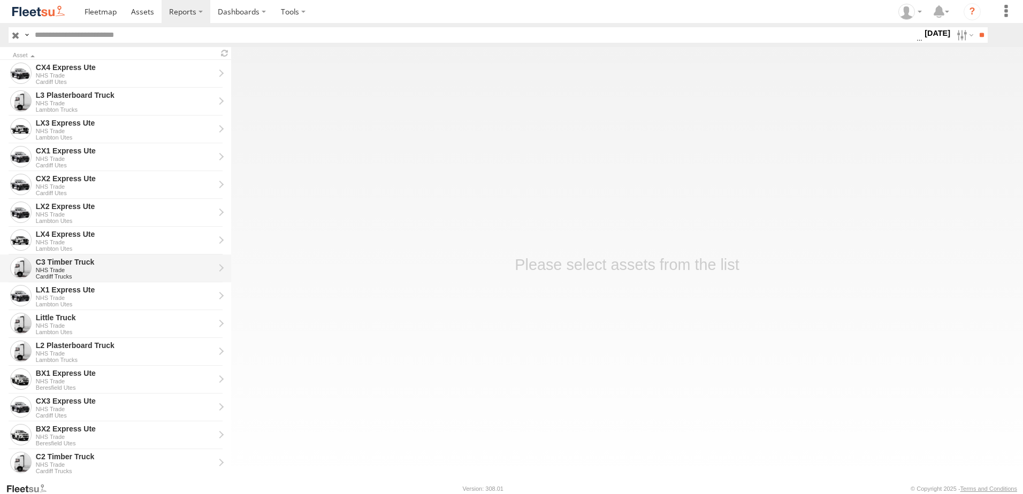
click at [62, 260] on div "C3 Timber Truck" at bounding box center [125, 262] width 179 height 10
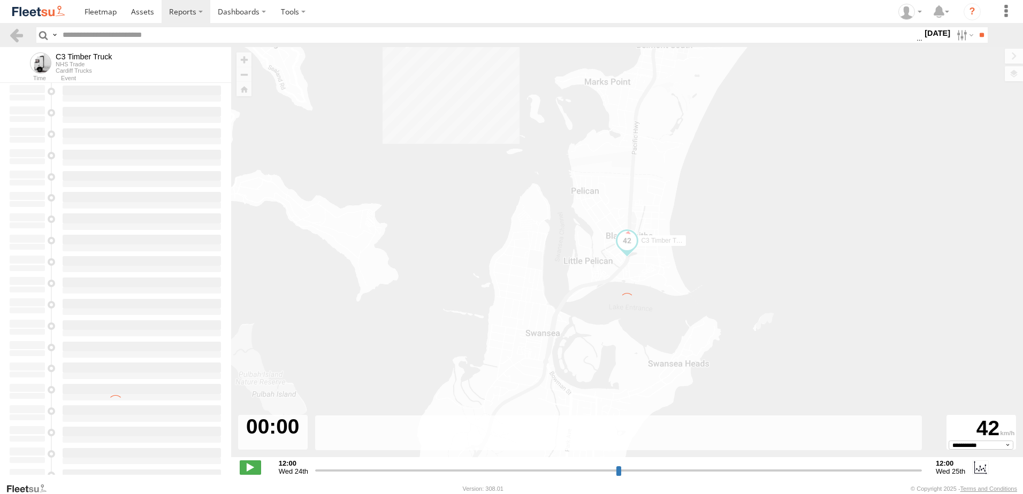
type input "**********"
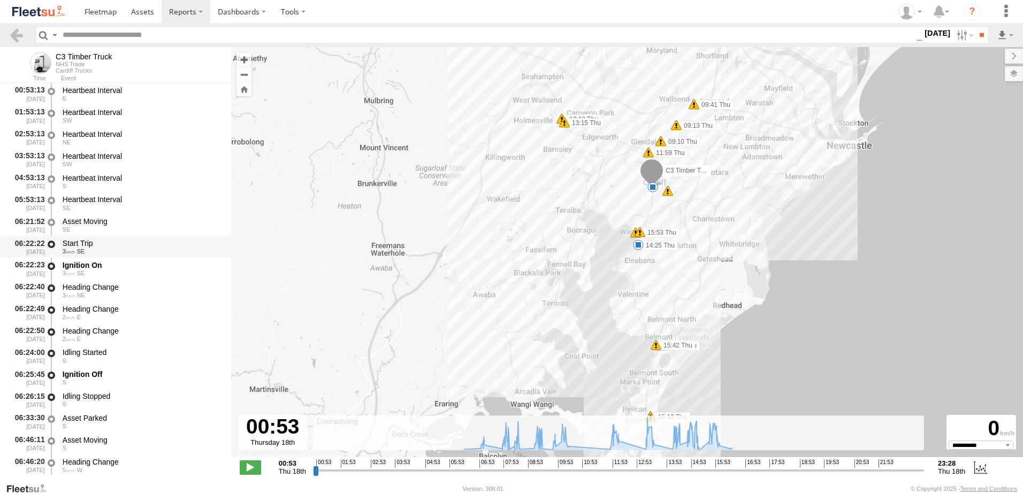
scroll to position [268, 0]
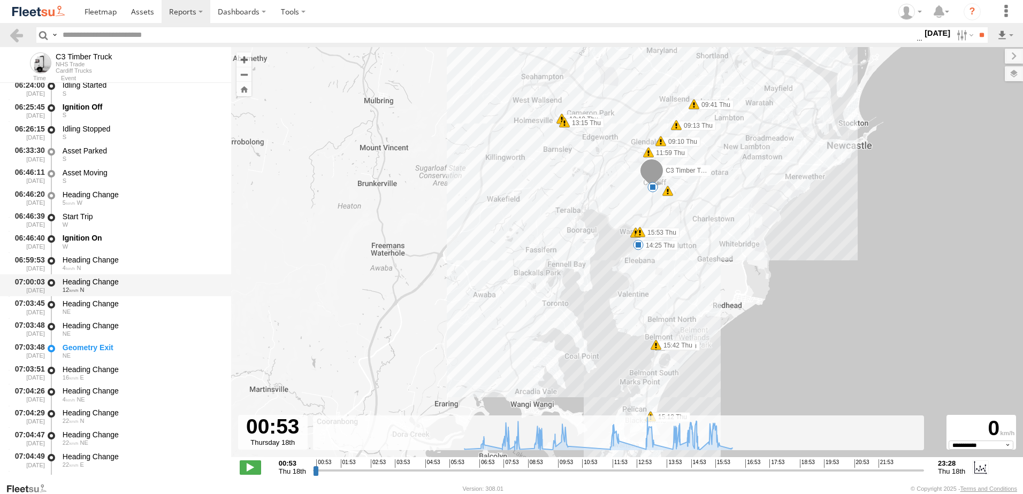
click at [93, 280] on div "Heading Change" at bounding box center [142, 282] width 158 height 10
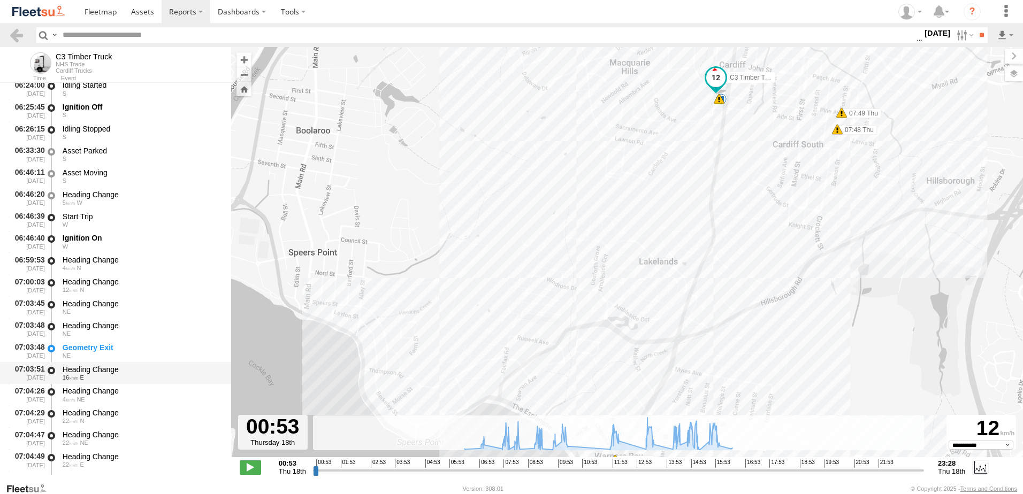
click at [89, 366] on div "Heading Change" at bounding box center [142, 370] width 158 height 10
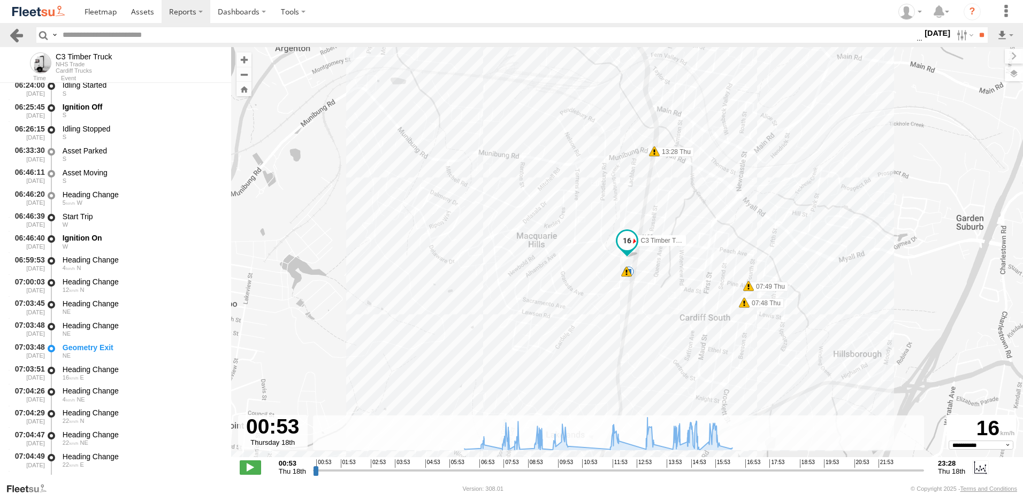
click at [18, 33] on link at bounding box center [17, 35] width 16 height 16
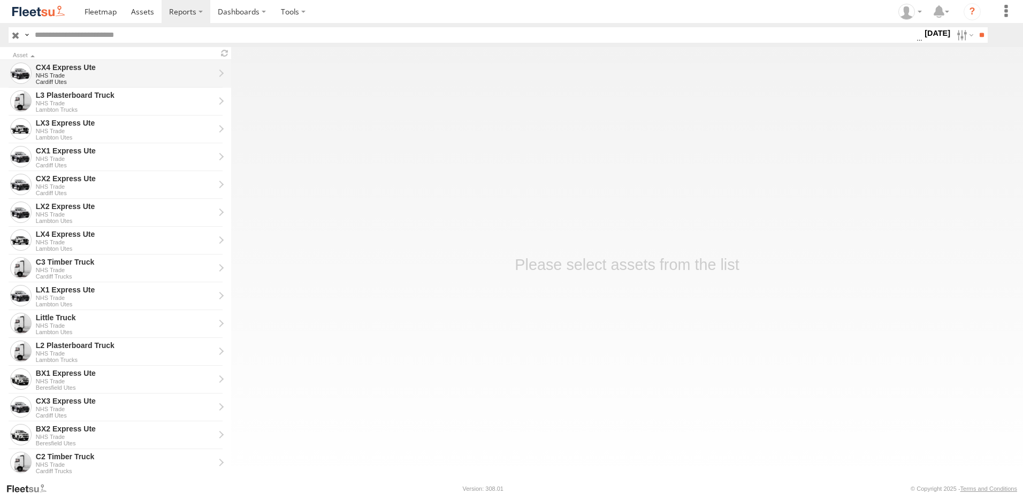
click at [56, 69] on div "CX4 Express Ute" at bounding box center [125, 68] width 179 height 10
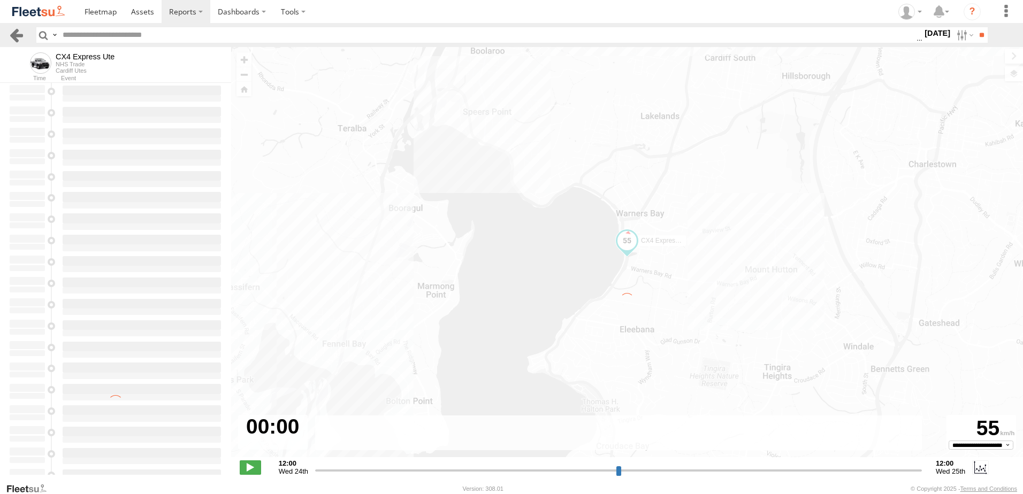
type input "**********"
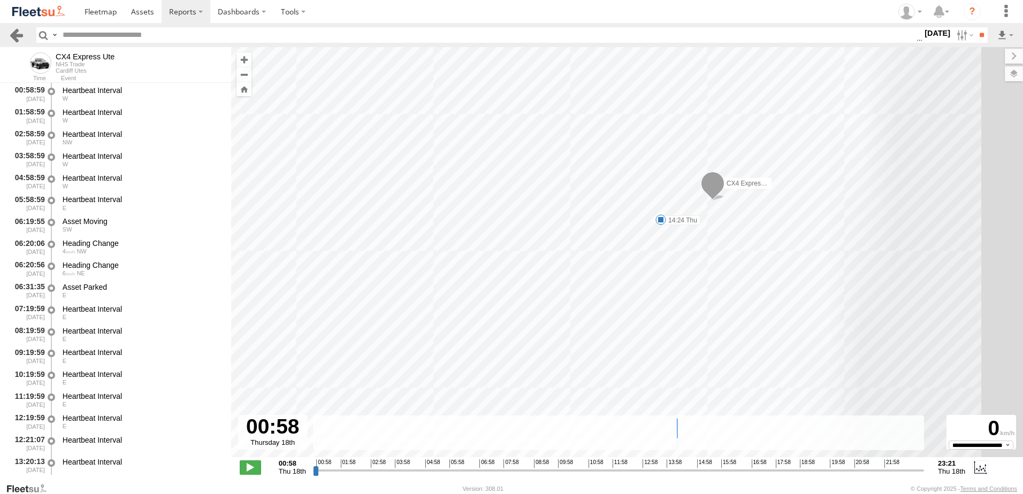
click at [19, 35] on link at bounding box center [17, 35] width 16 height 16
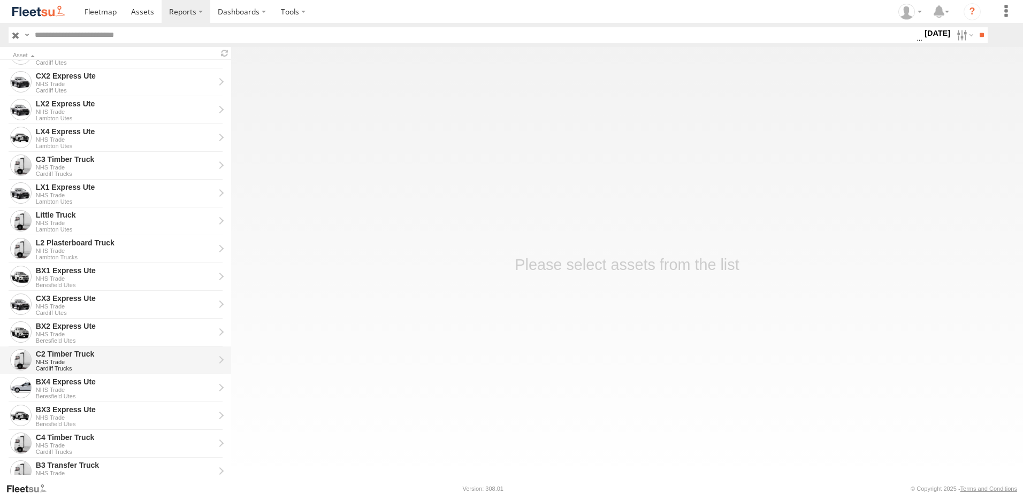
scroll to position [107, 0]
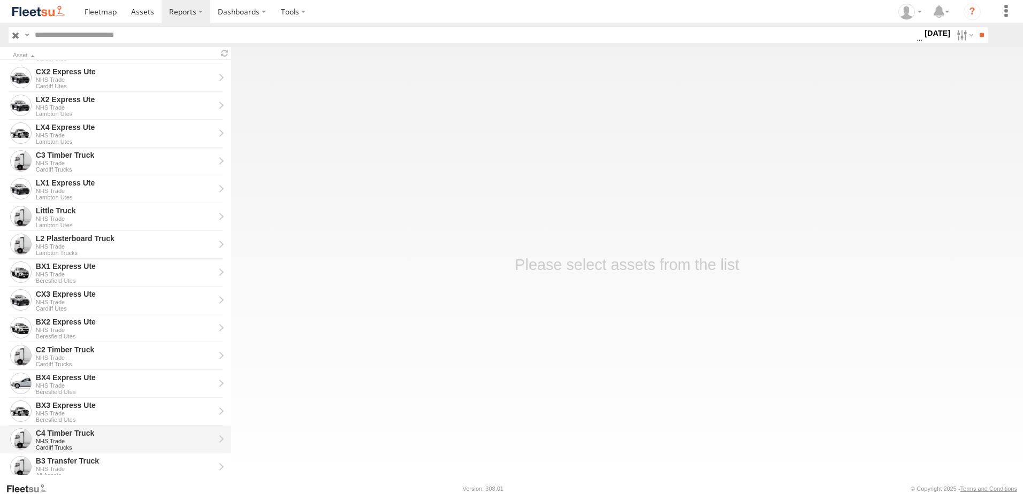
click at [62, 437] on div "C4 Timber Truck" at bounding box center [125, 434] width 179 height 10
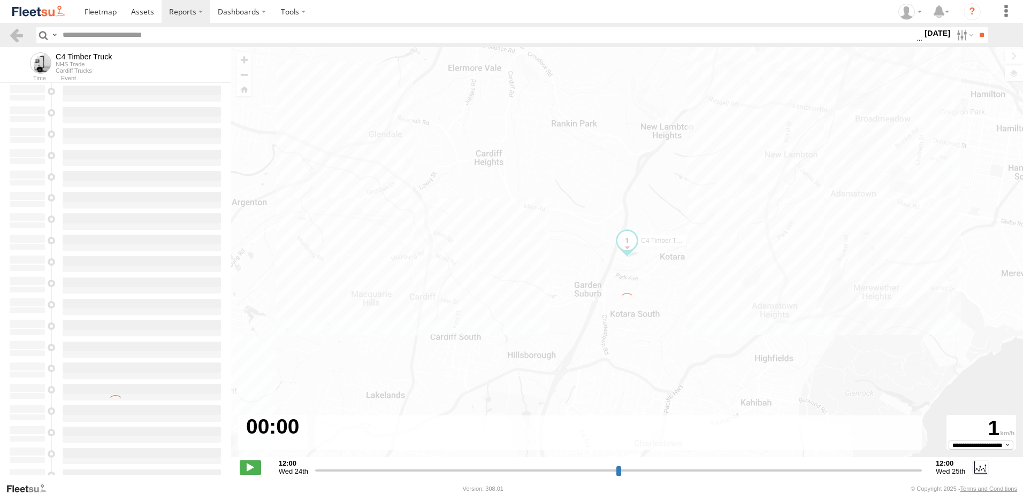
type input "**********"
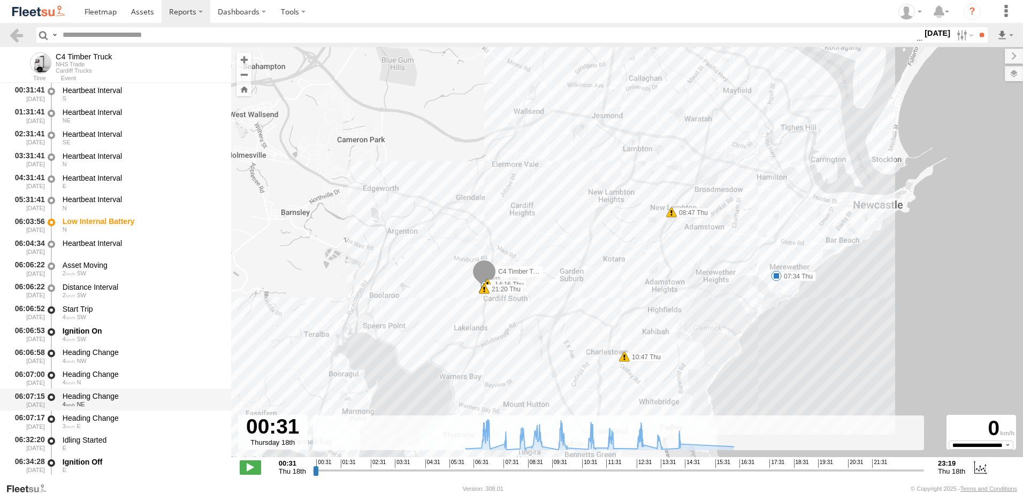
scroll to position [214, 0]
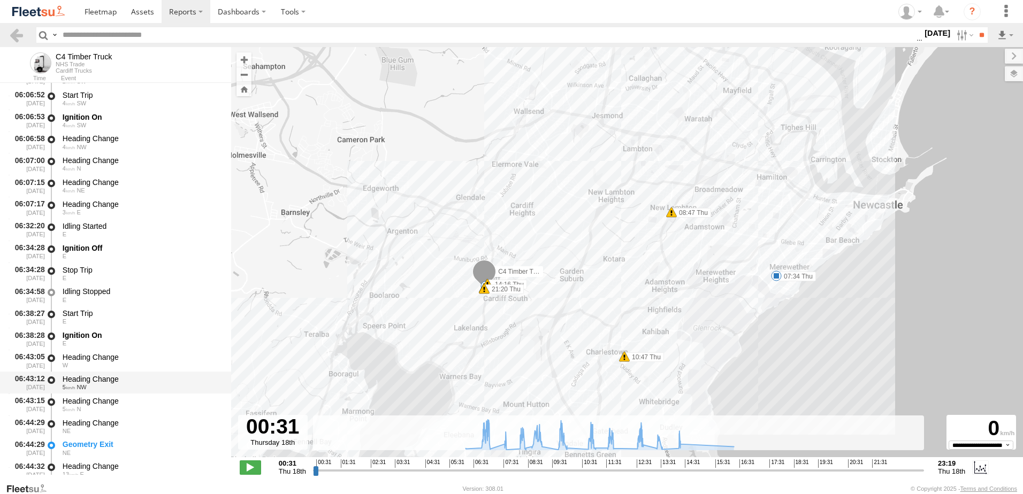
click at [106, 380] on div "Heading Change" at bounding box center [142, 380] width 158 height 10
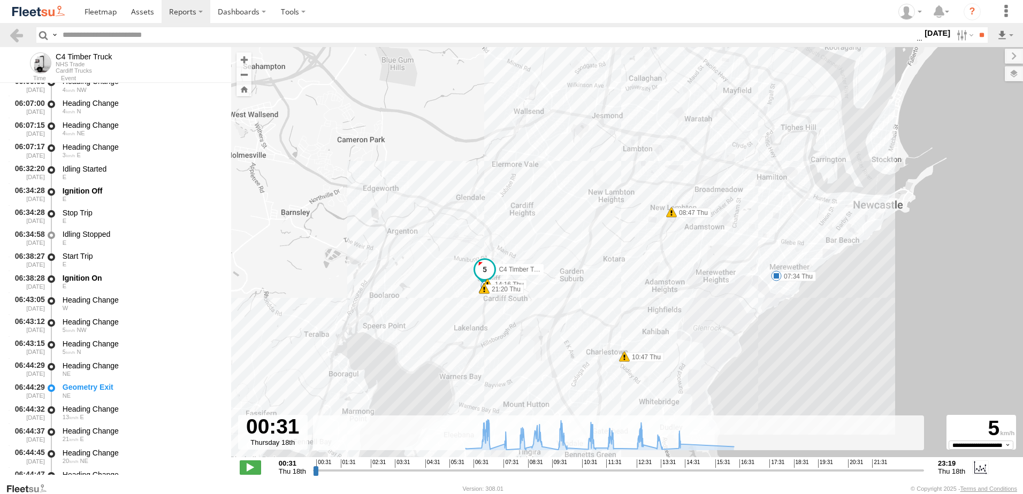
scroll to position [375, 0]
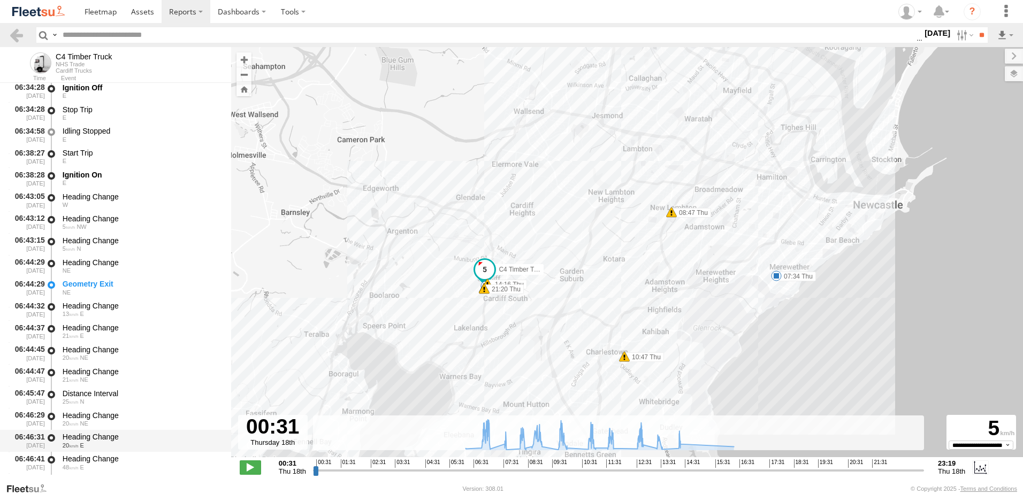
click at [93, 437] on div "Heading Change" at bounding box center [142, 437] width 158 height 10
click at [14, 39] on link at bounding box center [17, 35] width 16 height 16
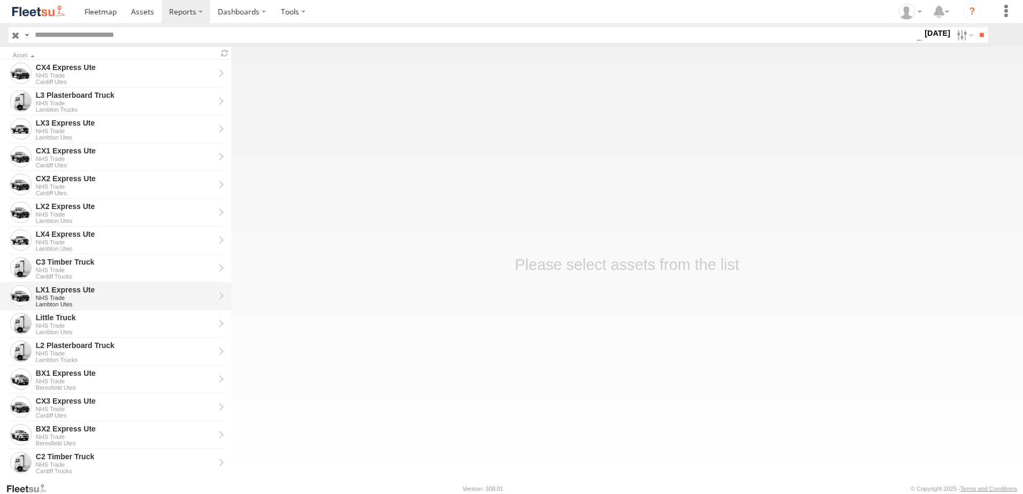
click at [68, 295] on div "LX1 Express Ute" at bounding box center [125, 290] width 179 height 10
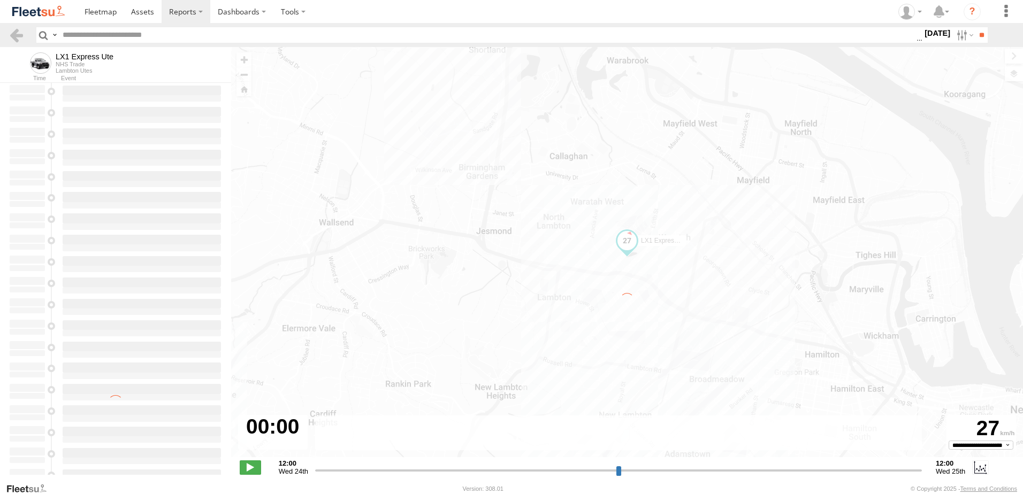
type input "**********"
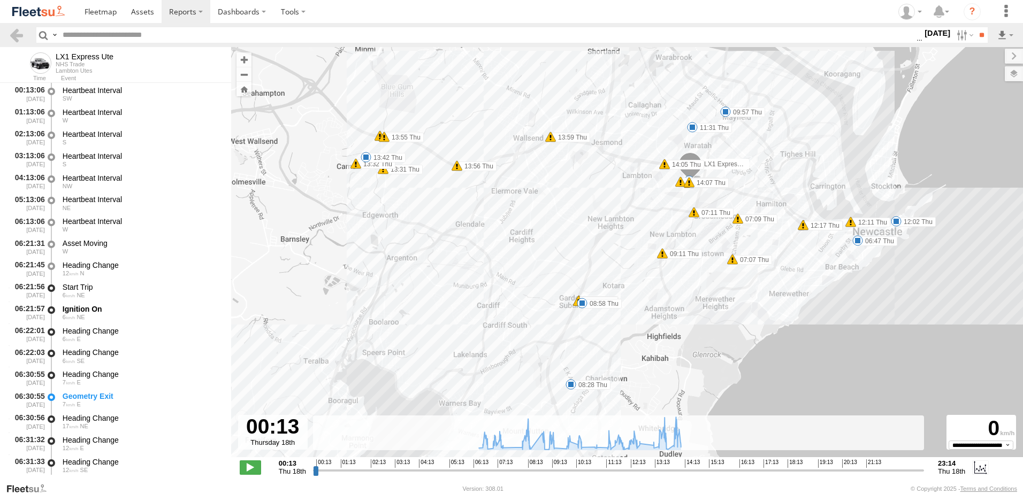
scroll to position [161, 0]
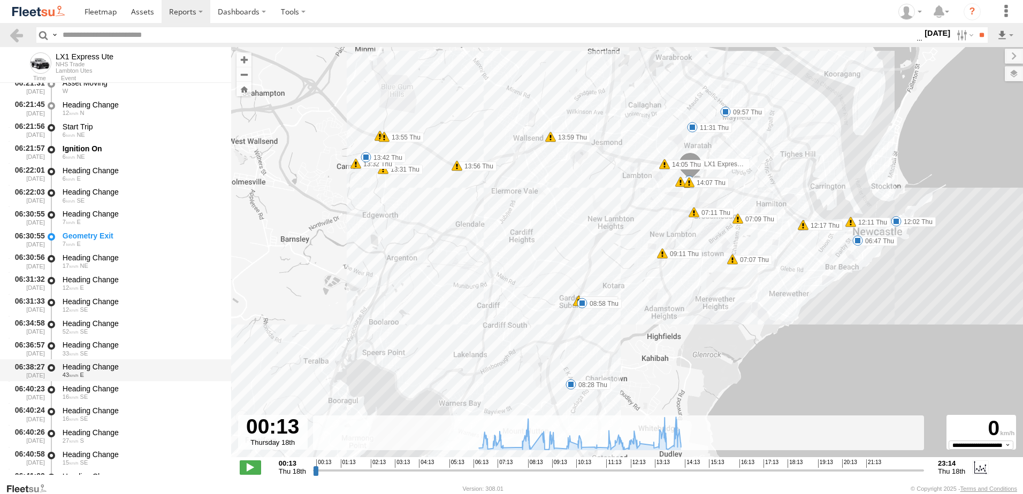
click at [88, 363] on div "Heading Change" at bounding box center [142, 367] width 158 height 10
click at [19, 33] on link at bounding box center [17, 35] width 16 height 16
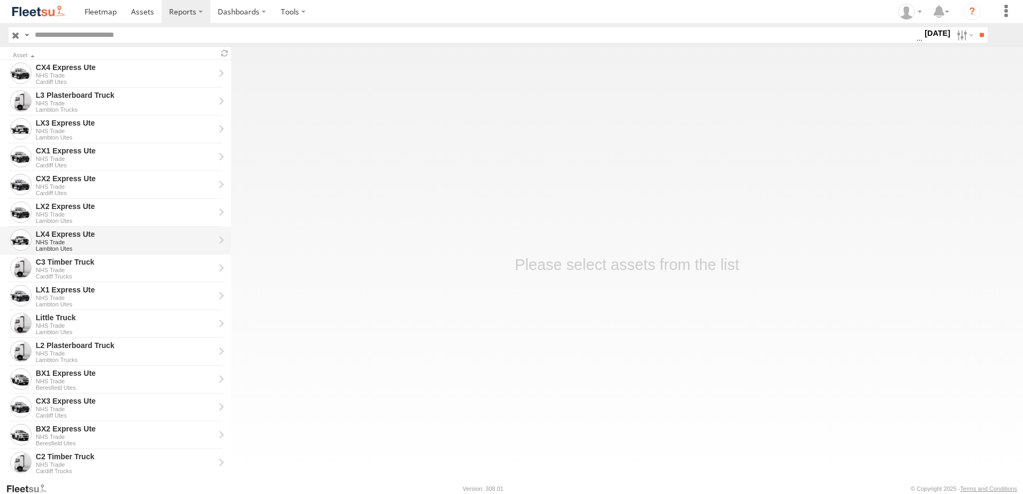
click at [54, 235] on div "LX4 Express Ute" at bounding box center [125, 235] width 179 height 10
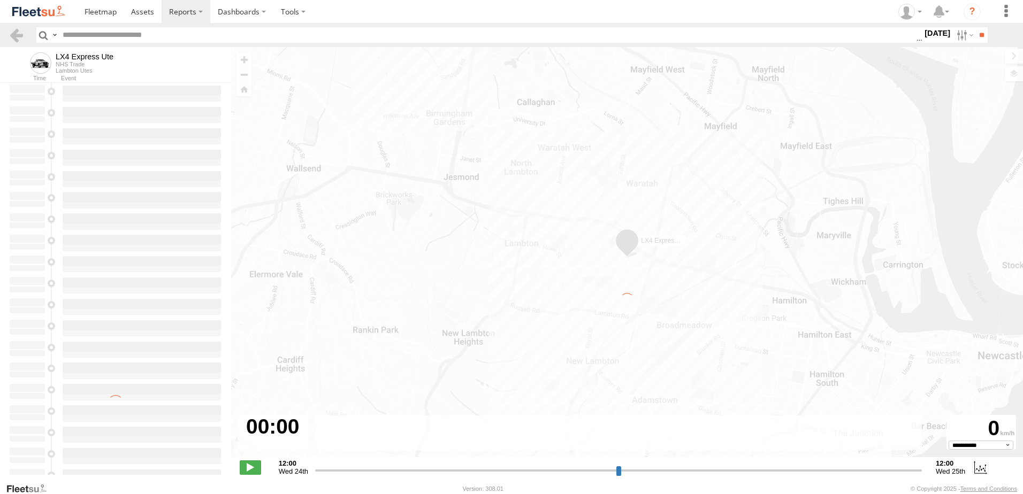
type input "**********"
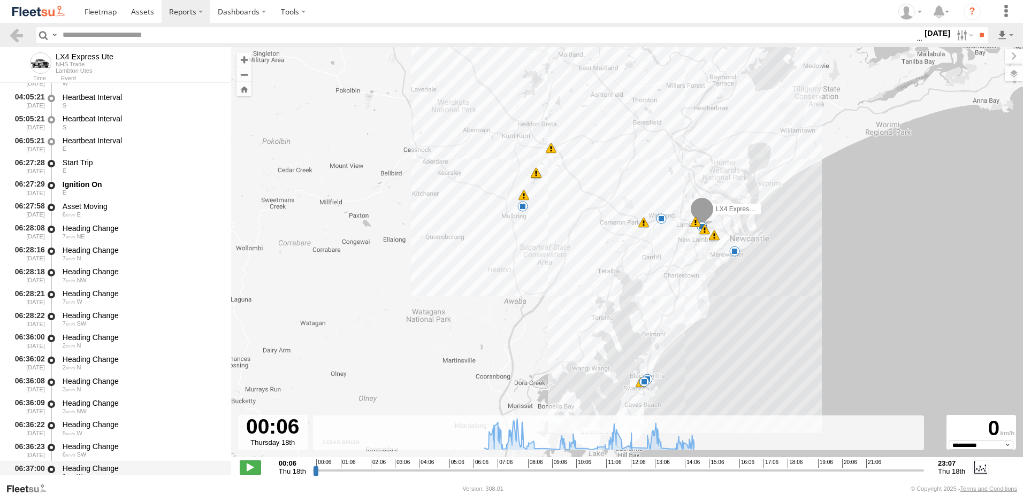
scroll to position [214, 0]
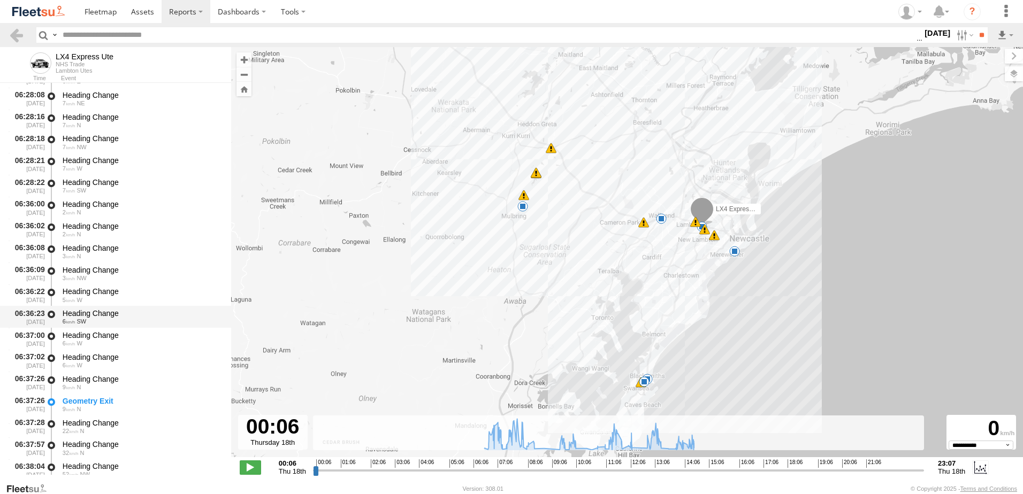
click at [88, 312] on div "Heading Change" at bounding box center [142, 314] width 158 height 10
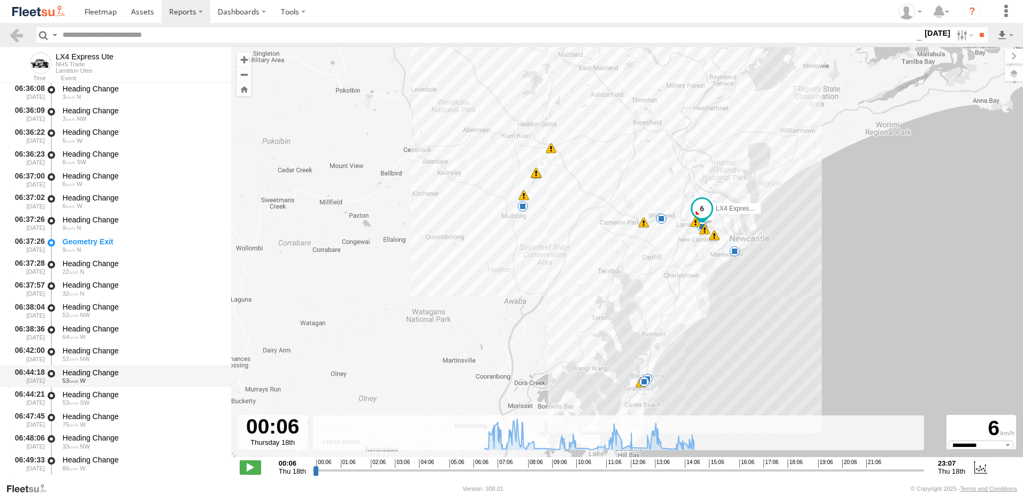
scroll to position [375, 0]
click at [93, 395] on div "Heading Change" at bounding box center [142, 394] width 158 height 10
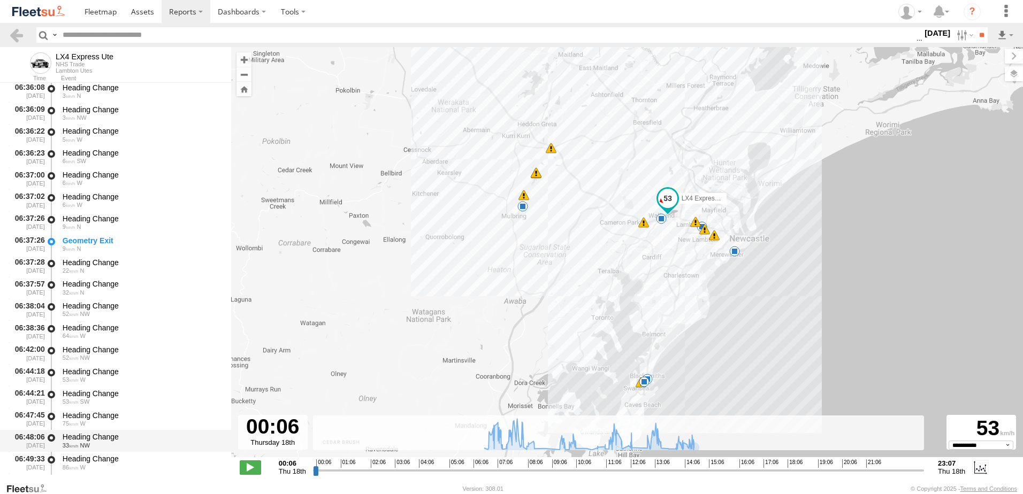
click at [78, 438] on div "Heading Change" at bounding box center [142, 437] width 158 height 10
click at [20, 32] on link at bounding box center [17, 35] width 16 height 16
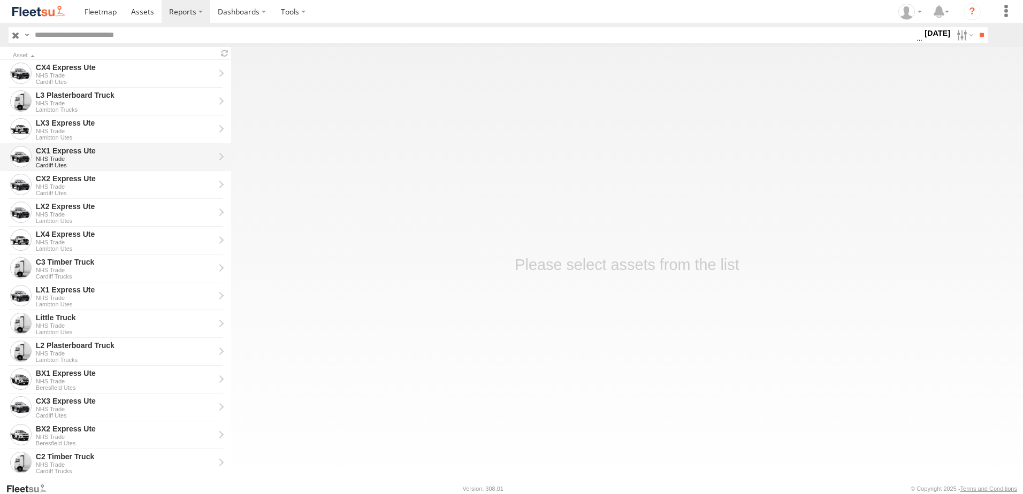
click at [58, 150] on div "CX1 Express Ute" at bounding box center [125, 151] width 179 height 10
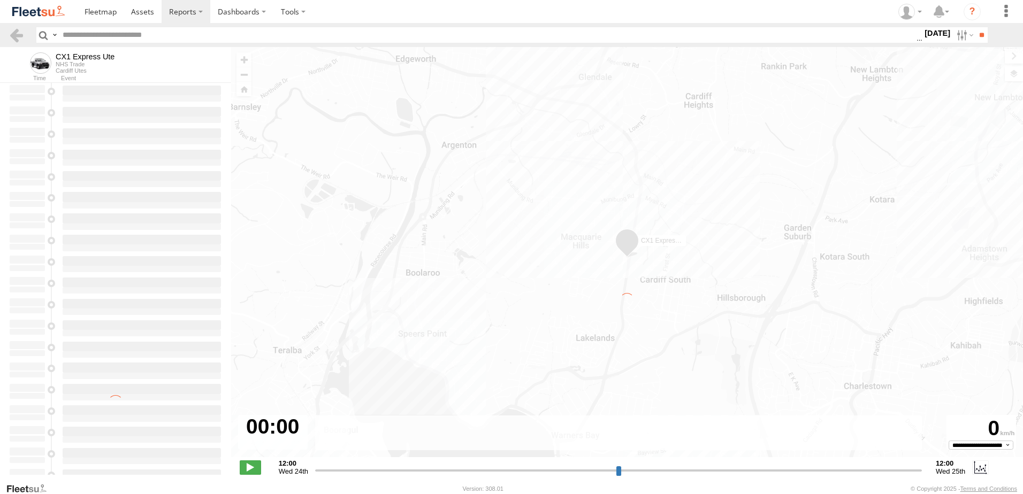
type input "**********"
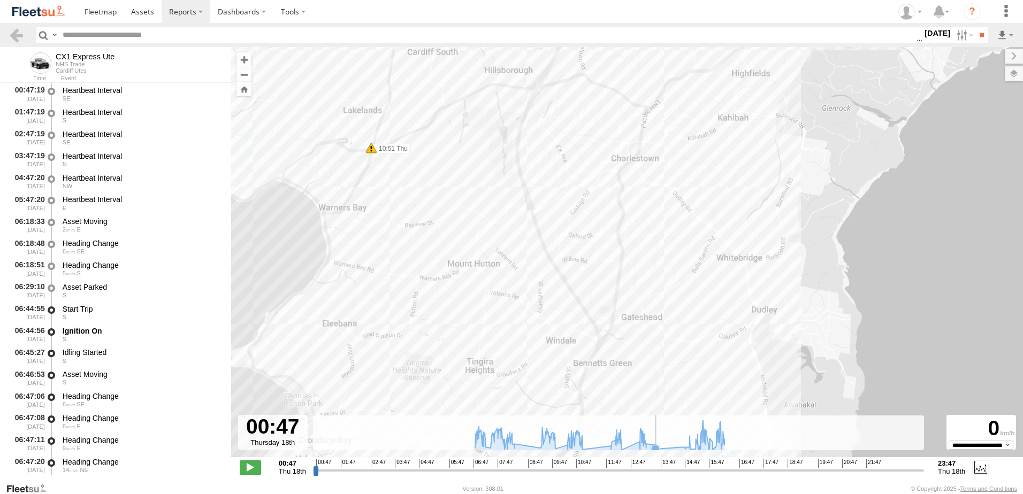
drag, startPoint x: 767, startPoint y: 176, endPoint x: 665, endPoint y: 426, distance: 270.3
click at [665, 426] on div "← Move left → Move right ↑ Move up ↓ Move down + Zoom in - Zoom out Home Jump l…" at bounding box center [627, 265] width 792 height 436
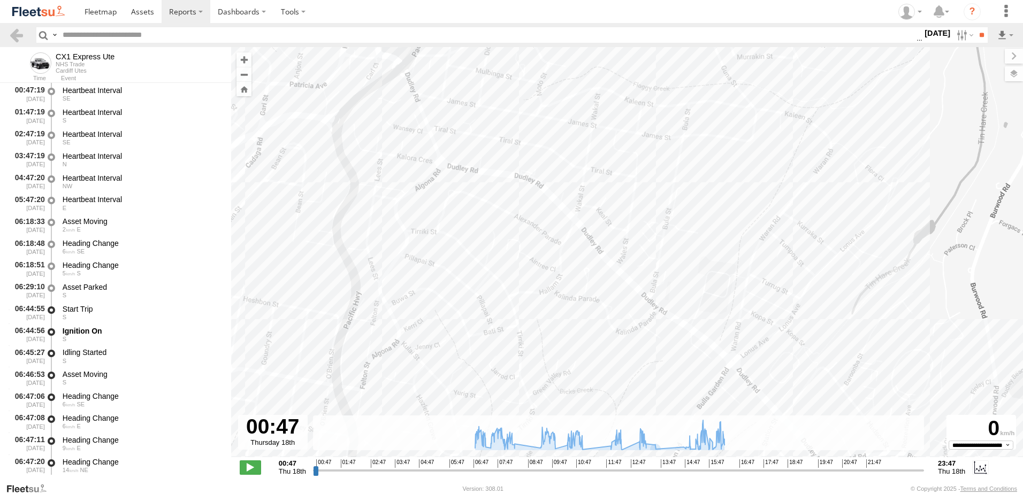
drag, startPoint x: 613, startPoint y: 203, endPoint x: 647, endPoint y: 438, distance: 237.4
click at [651, 445] on div "← Move left → Move right ↑ Move up ↓ Move down + Zoom in - Zoom out Home Jump l…" at bounding box center [627, 265] width 792 height 436
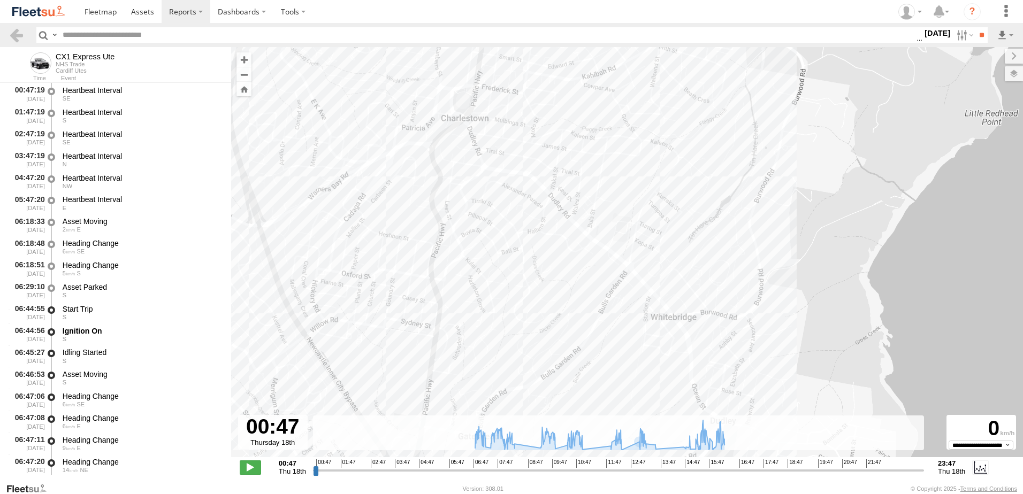
drag, startPoint x: 532, startPoint y: 349, endPoint x: 551, endPoint y: 308, distance: 45.3
click at [551, 308] on div "CX1 Express Ute 07:14 Thu 07:53 Thu 07:57 Thu 08:02 Thu 08:08 Thu 09:58 Thu 10:…" at bounding box center [627, 258] width 792 height 422
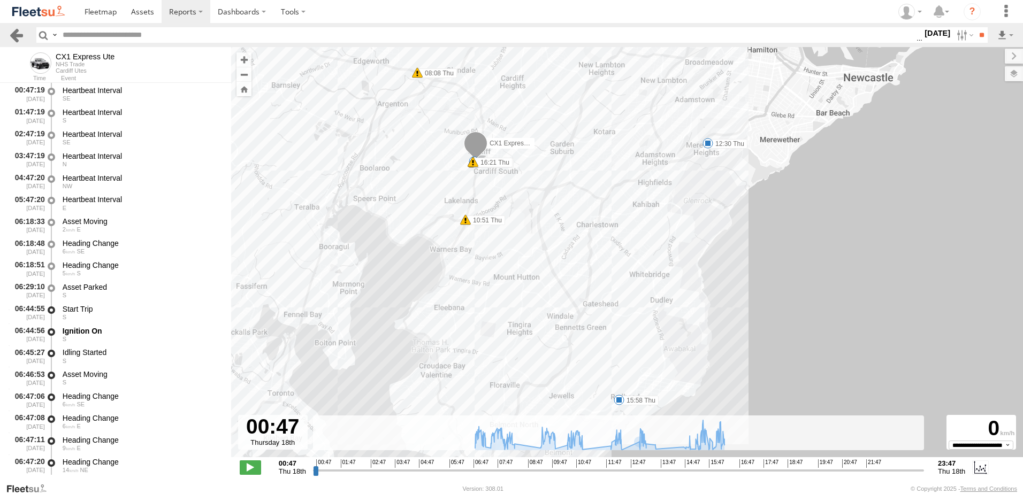
click at [11, 35] on link at bounding box center [17, 35] width 16 height 16
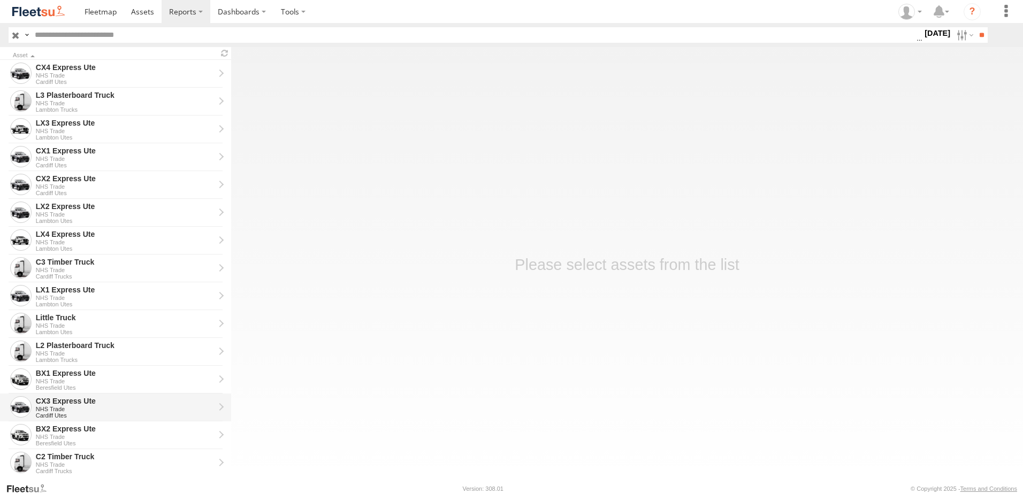
click at [45, 403] on div "CX3 Express Ute" at bounding box center [125, 402] width 179 height 10
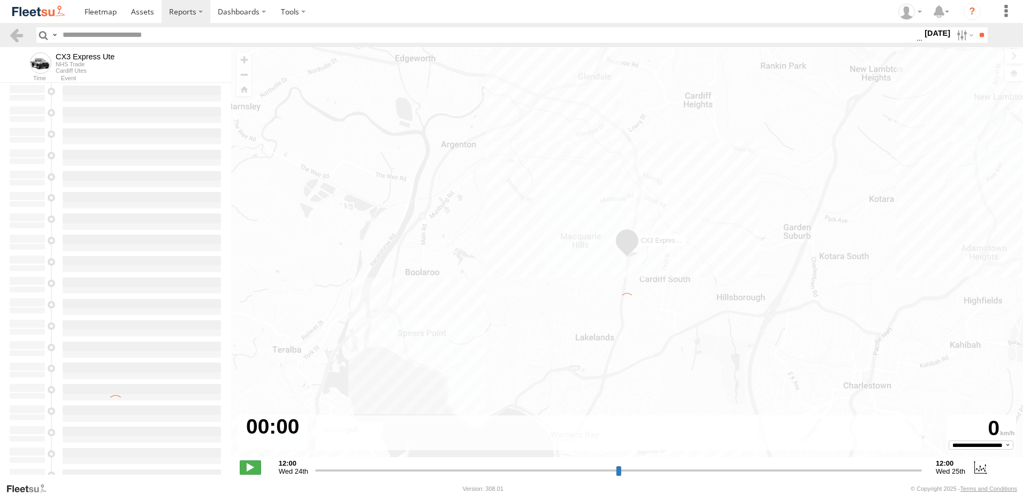
type input "**********"
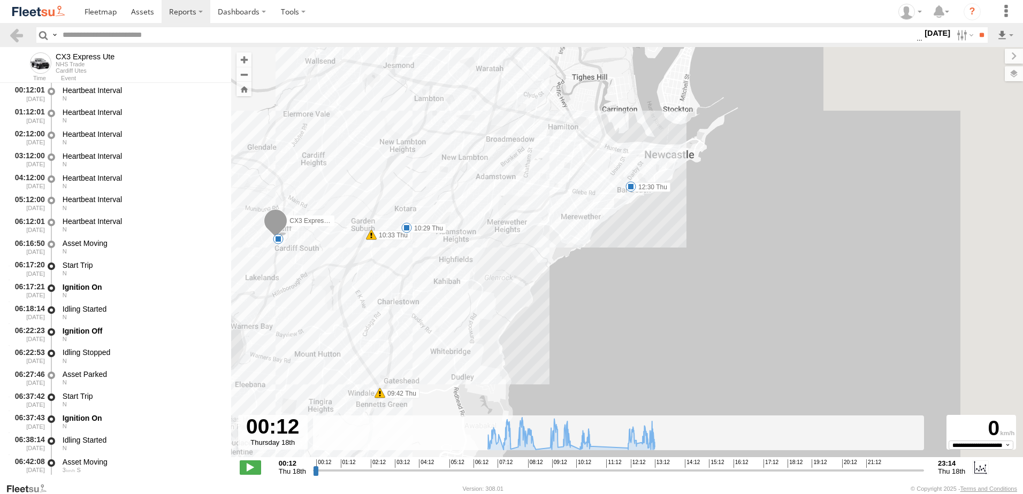
drag, startPoint x: 675, startPoint y: 103, endPoint x: 537, endPoint y: 284, distance: 227.4
click at [537, 284] on div "CX3 Express Ute 07:11 Thu 07:39 Thu 09:29 Thu 09:42 Thu 10:29 Thu 10:33 Thu 12:…" at bounding box center [627, 258] width 792 height 422
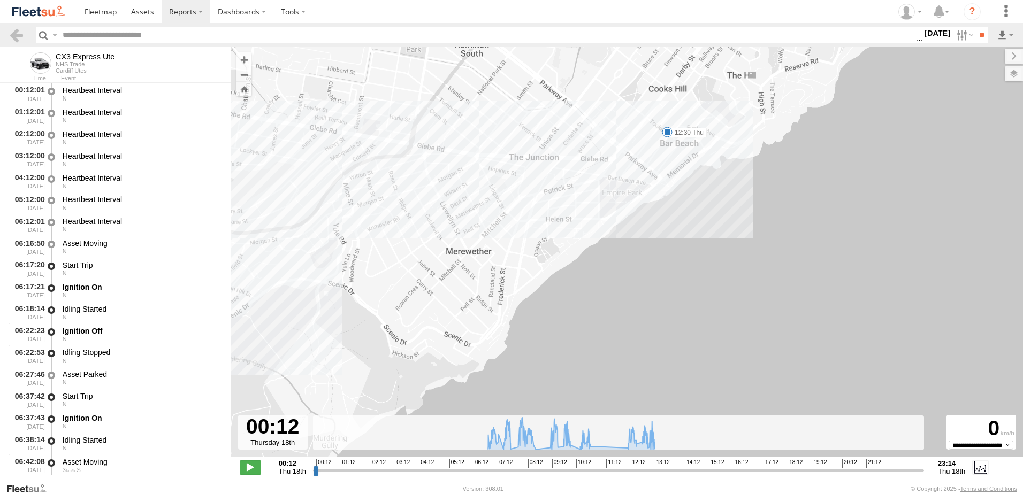
click at [680, 131] on label "12:30 Thu" at bounding box center [687, 133] width 40 height 10
